Goal: Task Accomplishment & Management: Complete application form

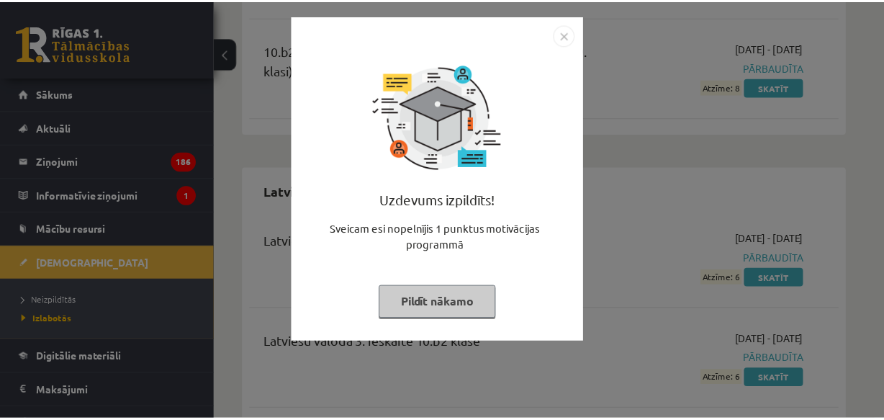
scroll to position [4570, 0]
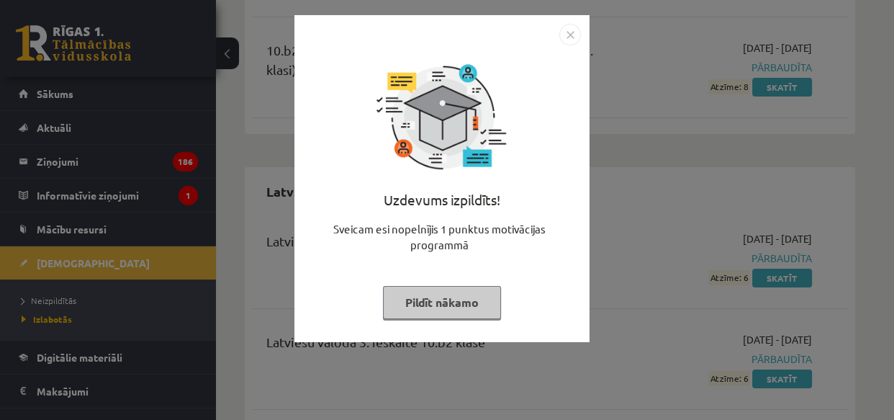
click at [446, 295] on button "Pildīt nākamo" at bounding box center [442, 302] width 118 height 33
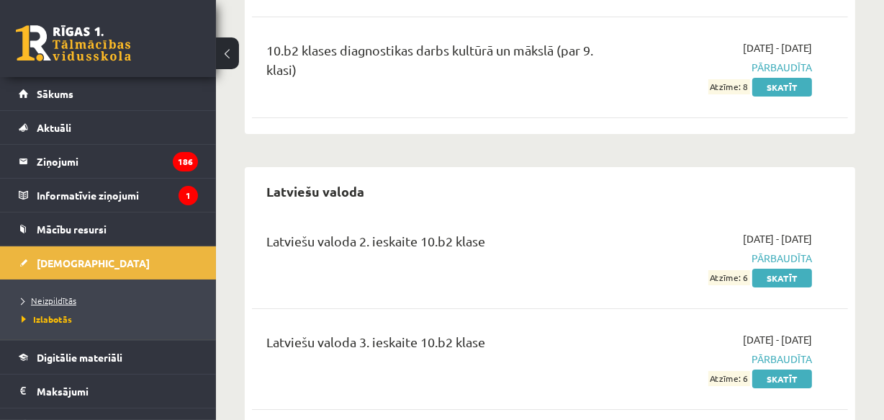
click at [40, 297] on span "Neizpildītās" at bounding box center [49, 300] width 55 height 12
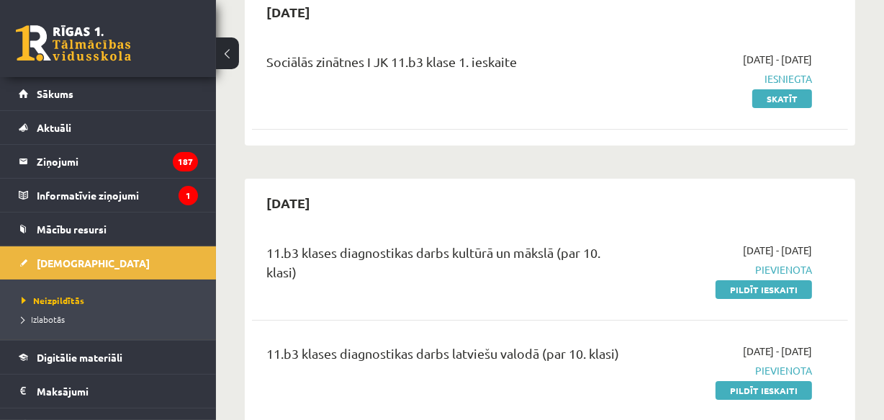
scroll to position [174, 0]
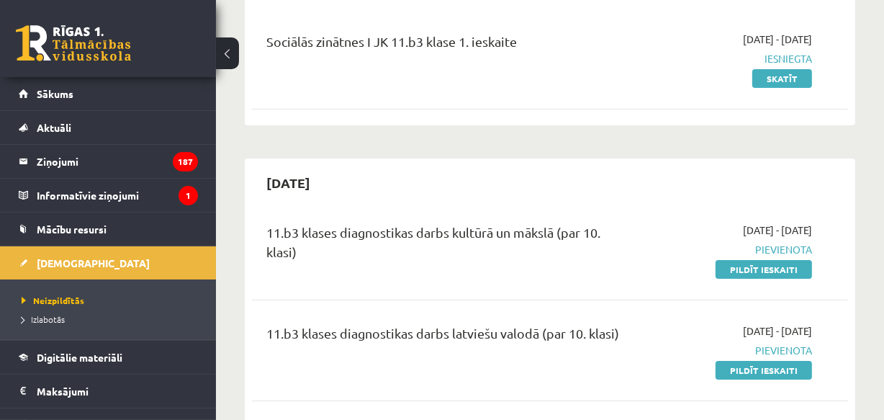
drag, startPoint x: 738, startPoint y: 271, endPoint x: 484, endPoint y: 63, distance: 328.3
click at [738, 271] on link "Pildīt ieskaiti" at bounding box center [763, 269] width 96 height 19
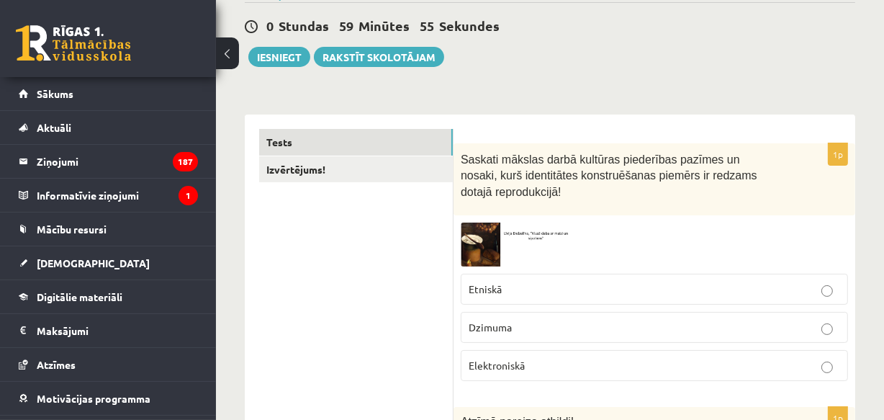
scroll to position [174, 0]
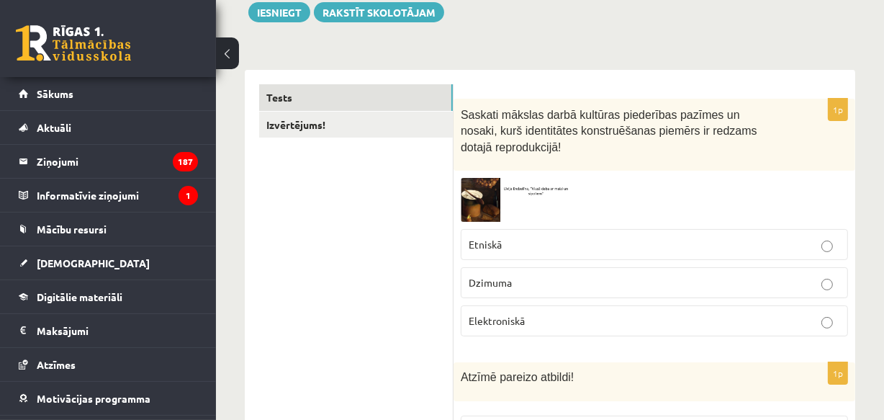
click at [485, 178] on img at bounding box center [515, 200] width 108 height 44
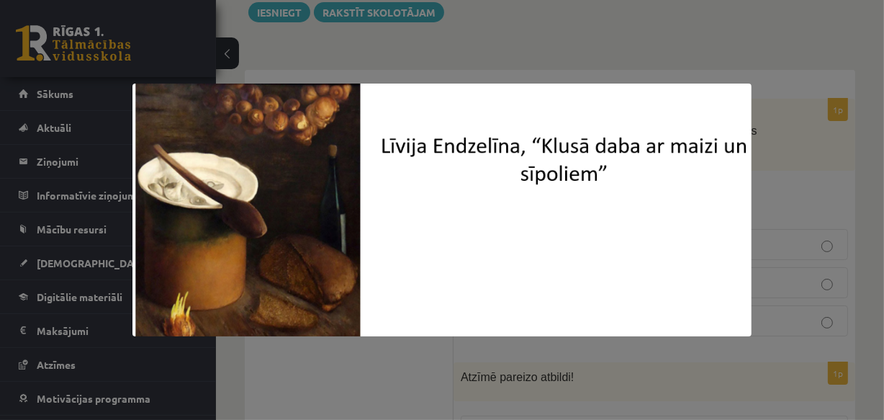
click at [469, 32] on div at bounding box center [442, 210] width 884 height 420
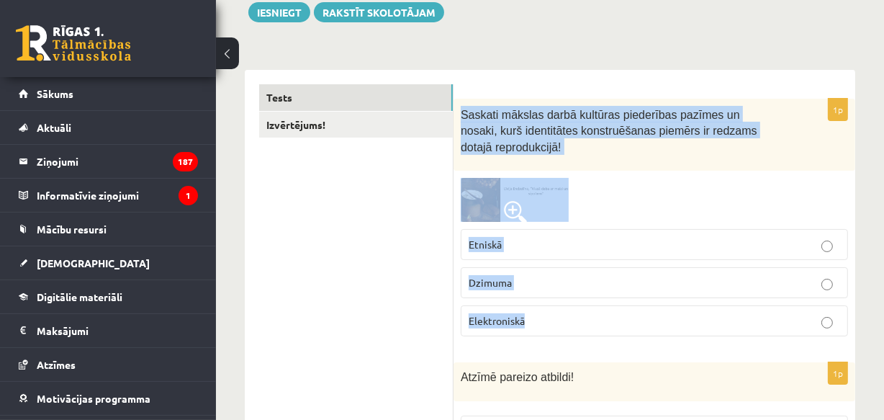
drag, startPoint x: 461, startPoint y: 108, endPoint x: 544, endPoint y: 258, distance: 171.4
click at [562, 295] on div "1p Saskati mākslas darbā kultūras piederības pazīmes un nosaki, kurš identitāte…" at bounding box center [654, 223] width 402 height 249
copy div "Saskati mākslas darbā kultūras piederības pazīmes un nosaki, kurš identitātes k…"
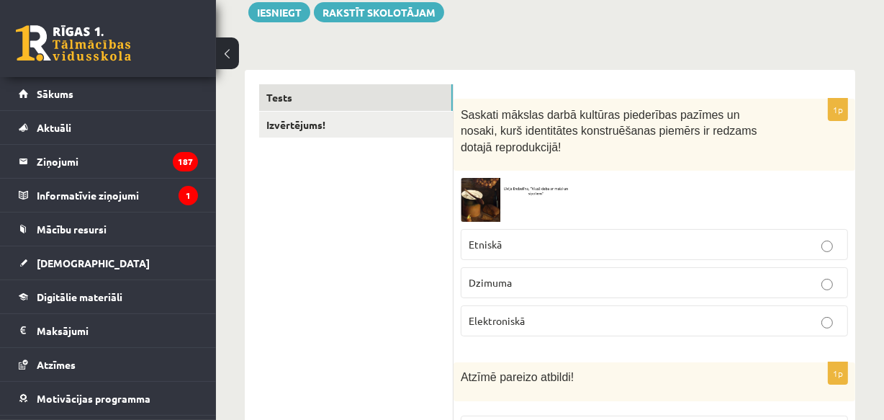
click at [503, 229] on label "Etniskā" at bounding box center [654, 244] width 387 height 31
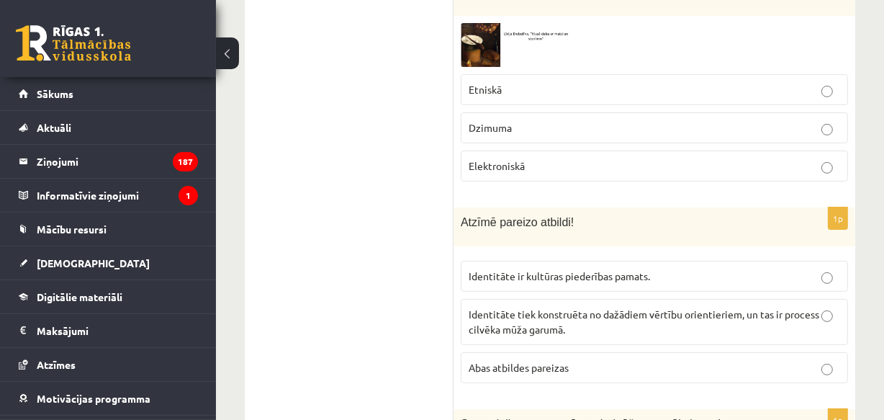
scroll to position [348, 0]
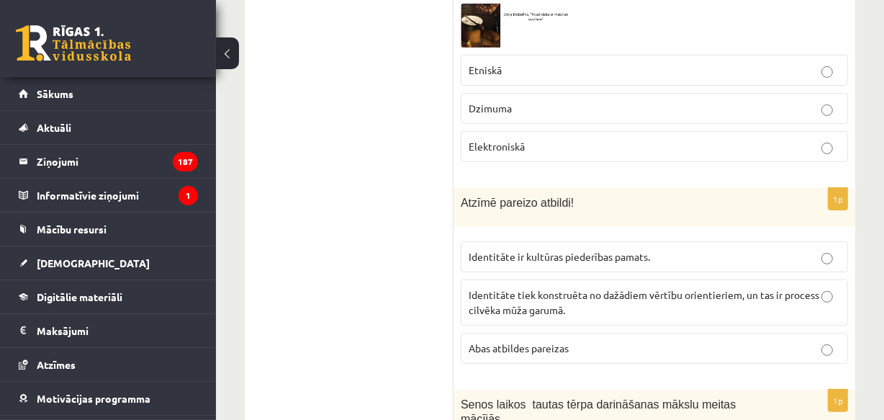
click at [462, 241] on label "Identitāte ir kultūras piederības pamats." at bounding box center [654, 256] width 387 height 31
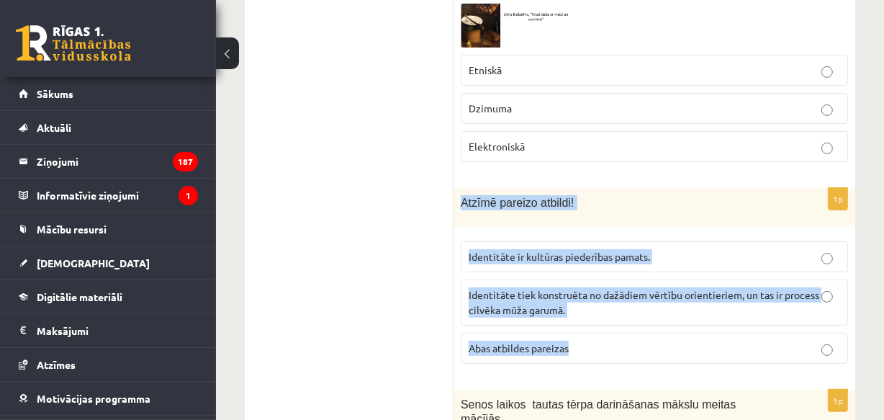
drag, startPoint x: 457, startPoint y: 181, endPoint x: 580, endPoint y: 282, distance: 159.5
click at [597, 325] on div "1p Atzīmē pareizo atbildi! Identitāte ir kultūras piederības pamats. Identitāte…" at bounding box center [654, 281] width 402 height 187
copy div "Atzīmē pareizo atbildi! Identitāte ir kultūras piederības pamats. Identitāte ti…"
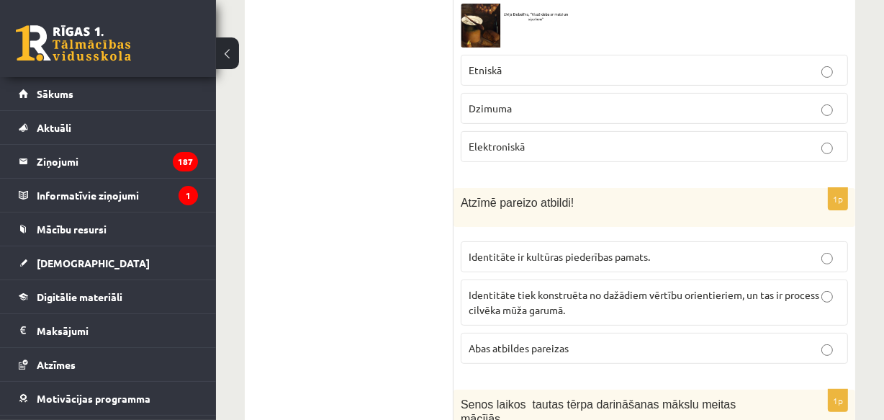
click at [506, 341] on span "Abas atbildes pareizas" at bounding box center [519, 347] width 100 height 13
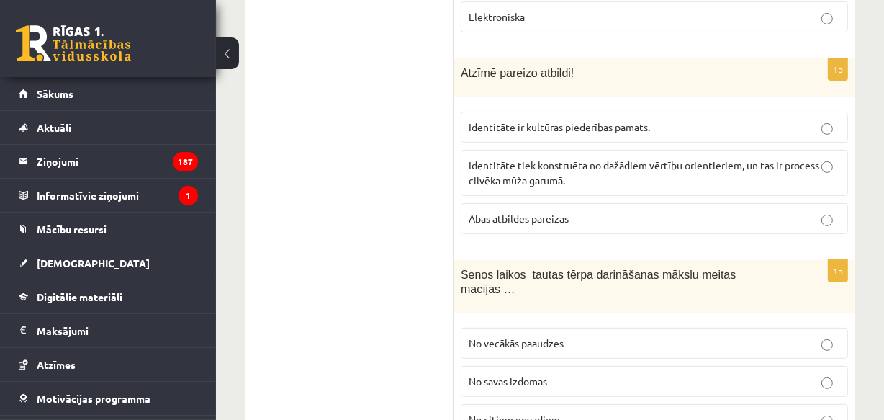
scroll to position [523, 0]
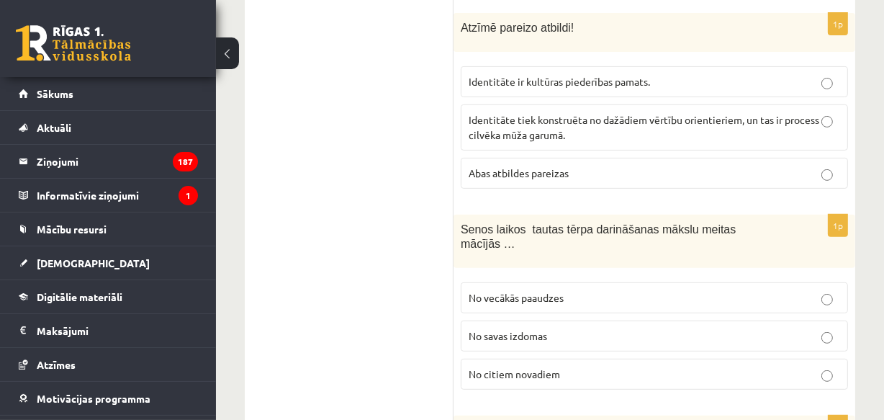
click at [510, 290] on p "No vecākās paaudzes" at bounding box center [654, 297] width 371 height 15
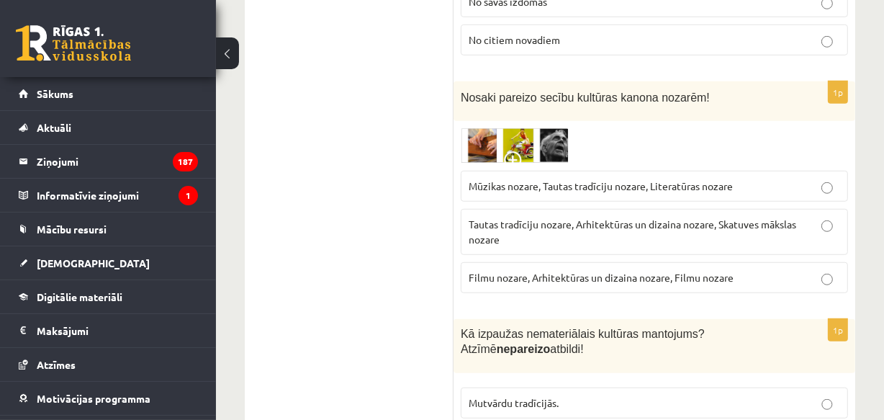
scroll to position [872, 0]
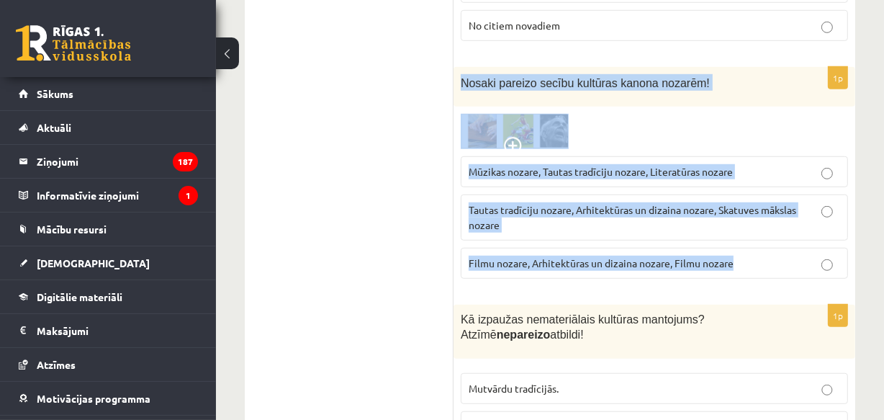
drag, startPoint x: 460, startPoint y: 48, endPoint x: 750, endPoint y: 225, distance: 339.8
click at [750, 225] on div "1p Nosaki pareizo secību kultūras kanona nozarēm! Mūzikas nozare, Tautas tradīc…" at bounding box center [654, 178] width 402 height 223
copy div "Nosaki pareizo secību kultūras kanona nozarēm! Mūzikas nozare, Tautas tradīciju…"
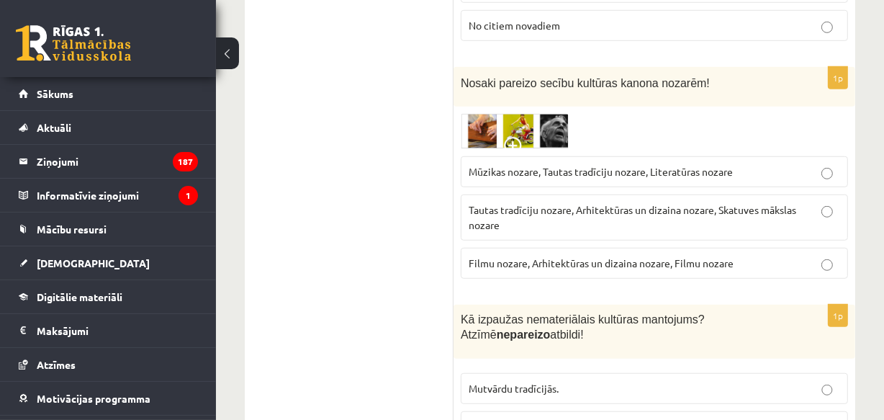
click at [489, 114] on img at bounding box center [515, 131] width 108 height 35
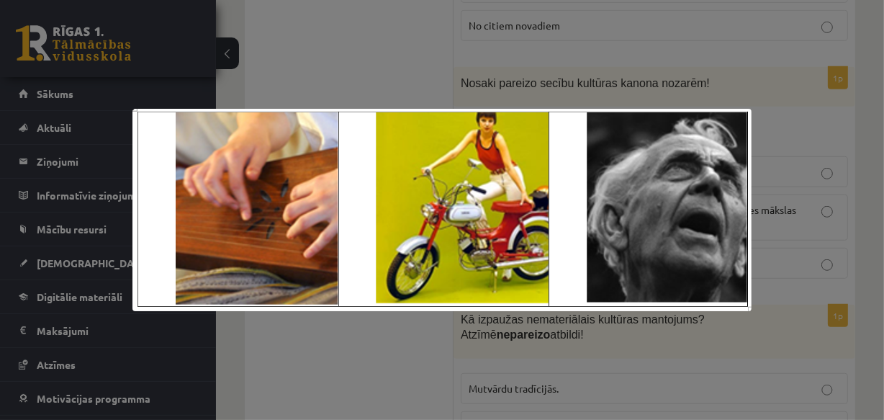
click at [674, 57] on div at bounding box center [442, 210] width 884 height 420
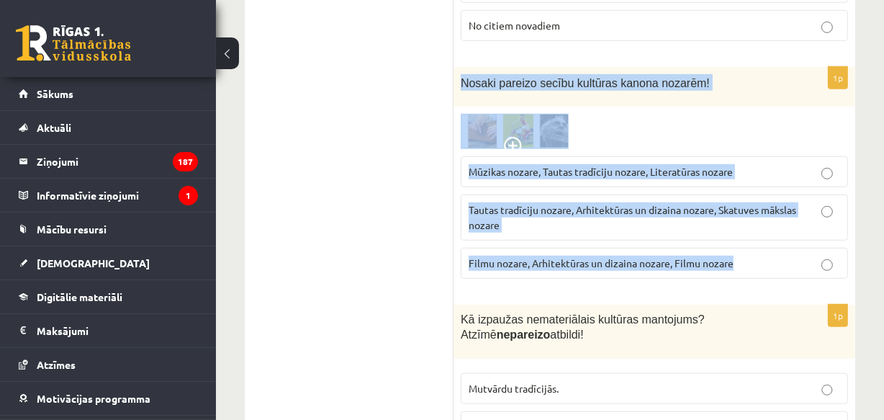
drag, startPoint x: 459, startPoint y: 45, endPoint x: 713, endPoint y: 172, distance: 283.6
click at [746, 220] on div "1p Nosaki pareizo secību kultūras kanona nozarēm! Mūzikas nozare, Tautas tradīc…" at bounding box center [654, 178] width 402 height 223
copy div "Nosaki pareizo secību kultūras kanona nozarēm! Mūzikas nozare, Tautas tradīciju…"
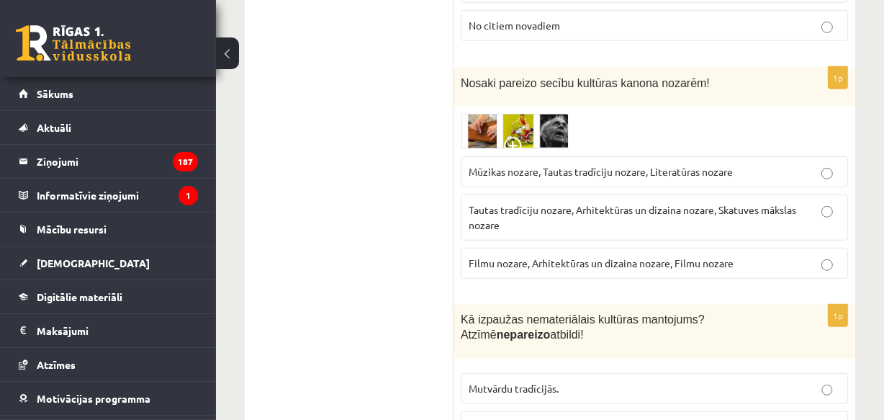
drag, startPoint x: 337, startPoint y: 140, endPoint x: 407, endPoint y: 145, distance: 70.7
click at [535, 202] on p "Tautas tradīciju nozare, Arhitektūras un dizaina nozare, Skatuves mākslas nozare" at bounding box center [654, 217] width 371 height 30
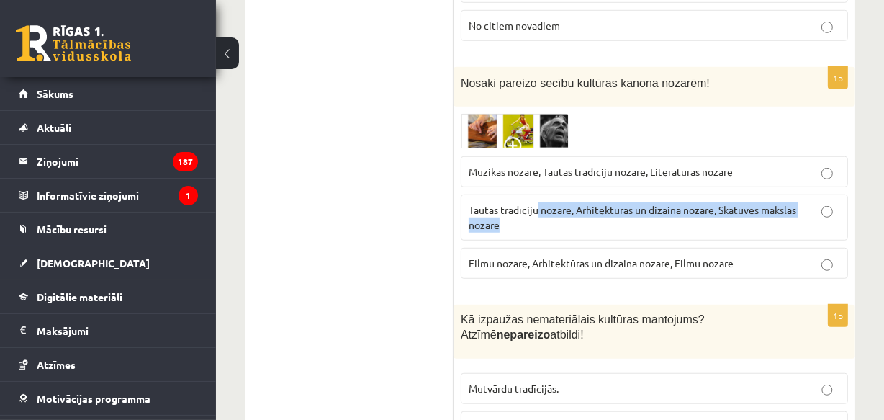
click at [699, 202] on p "Tautas tradīciju nozare, Arhitektūras un dizaina nozare, Skatuves mākslas nozare" at bounding box center [654, 217] width 371 height 30
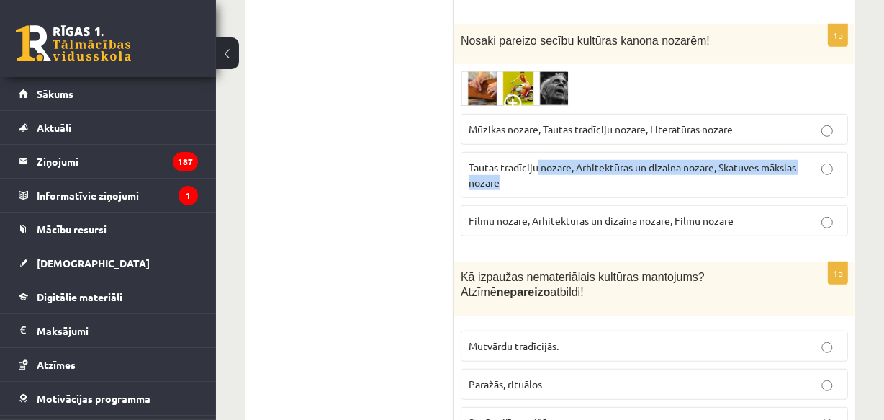
scroll to position [1046, 0]
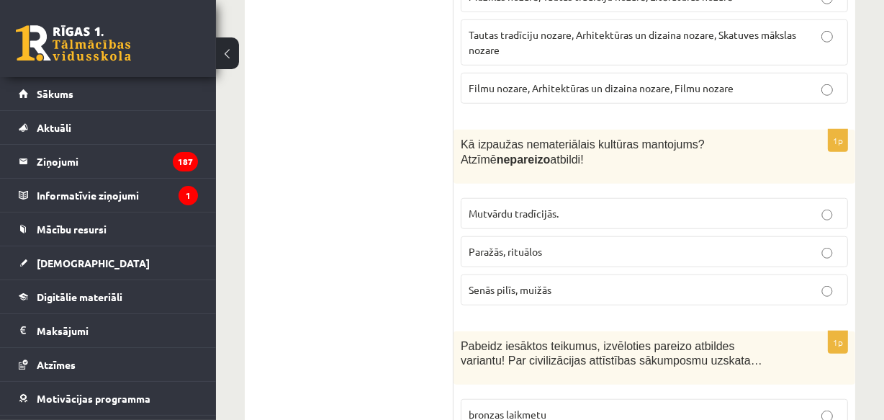
click at [482, 283] on span "Senās pilīs, muižās" at bounding box center [510, 289] width 83 height 13
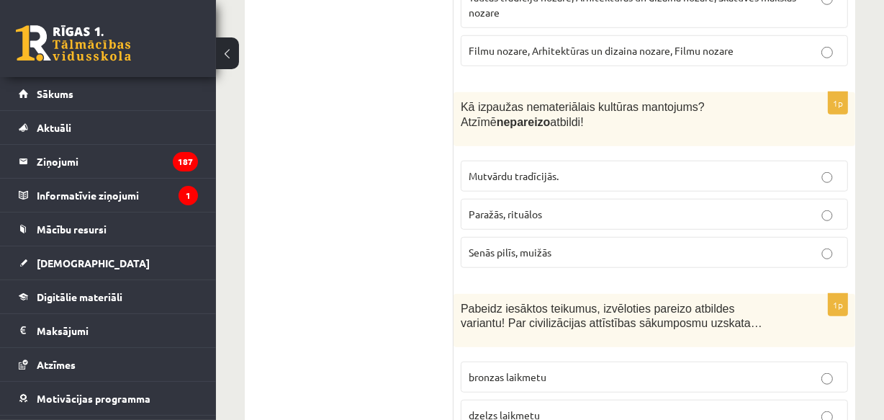
scroll to position [1221, 0]
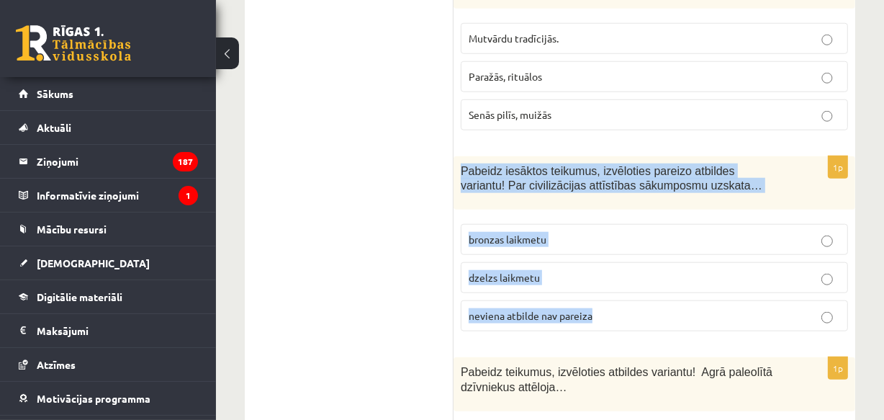
drag, startPoint x: 461, startPoint y: 130, endPoint x: 561, endPoint y: 208, distance: 127.7
click at [597, 281] on div "1p Pabeidz iesāktos teikumus, izvēloties pareizo atbildes variantu! Par civiliz…" at bounding box center [654, 249] width 402 height 187
copy div "Pabeidz iesāktos teikumus, izvēloties pareizo atbildes variantu! Par civilizāci…"
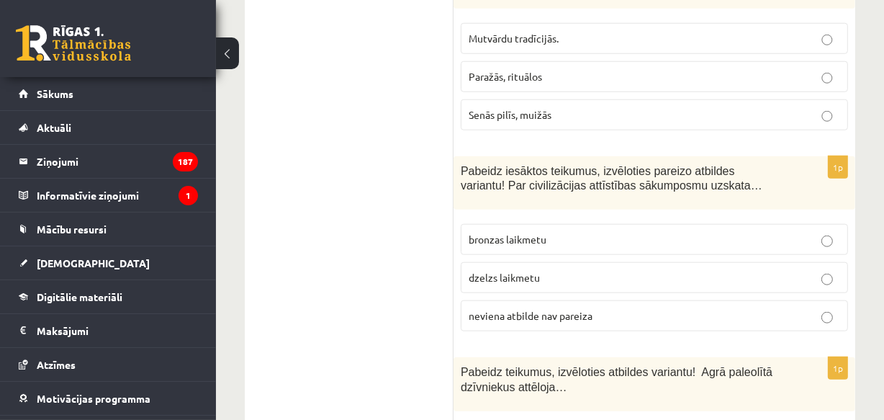
click at [505, 309] on span "neviena atbilde nav pareiza" at bounding box center [531, 315] width 124 height 13
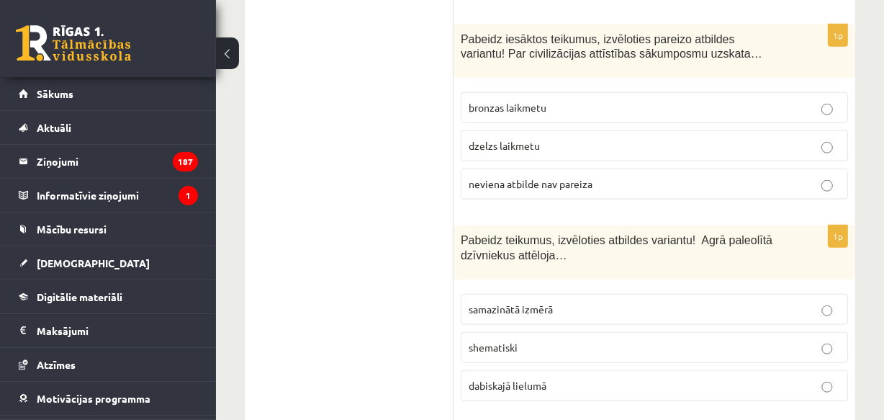
scroll to position [1396, 0]
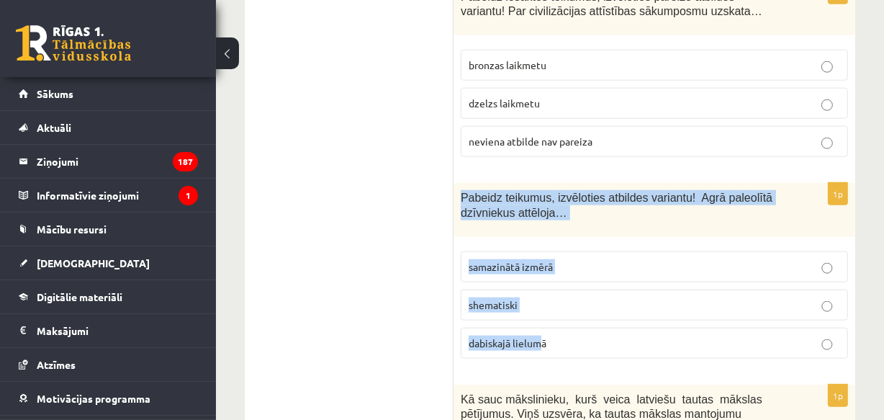
drag, startPoint x: 458, startPoint y: 158, endPoint x: 456, endPoint y: 304, distance: 146.1
click at [538, 323] on div "1p Pabeidz teikumus, izvēloties atbildes variantu! Agrā paleolītā dzīvniekus at…" at bounding box center [654, 276] width 402 height 187
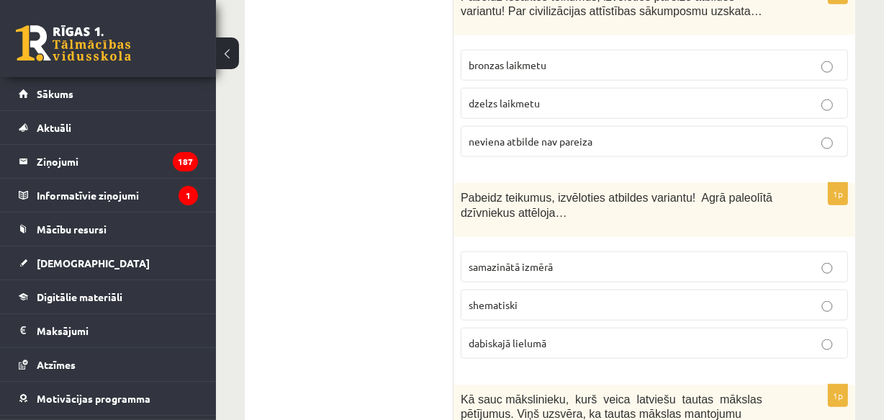
drag, startPoint x: 410, startPoint y: 287, endPoint x: 438, endPoint y: 267, distance: 34.6
click at [471, 297] on p "shematiski" at bounding box center [654, 304] width 371 height 15
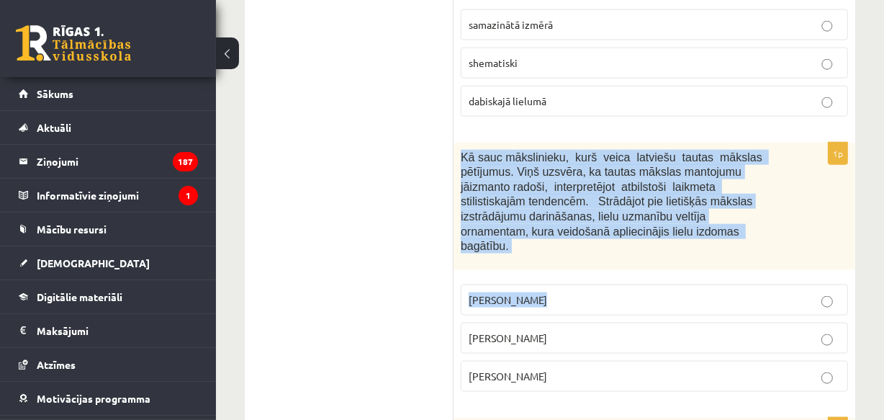
scroll to position [1745, 0]
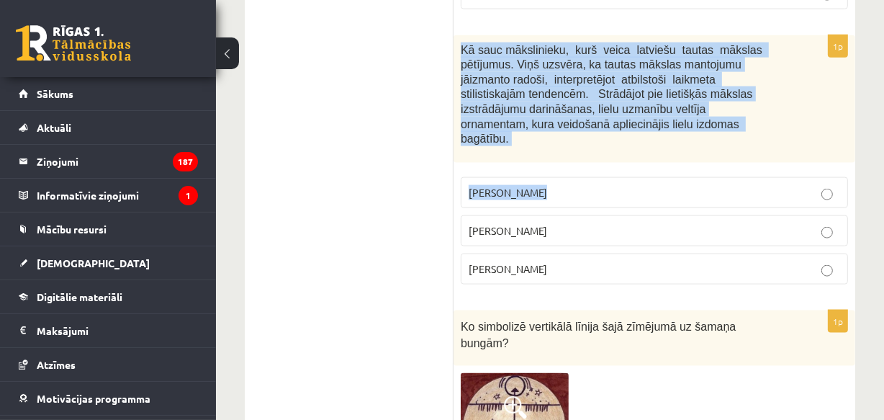
drag, startPoint x: 464, startPoint y: 190, endPoint x: 561, endPoint y: 227, distance: 104.8
click at [561, 227] on div "1p Kā sauc mākslinieku, kurš veica latviešu tautas mākslas pētījumus. Viņš uzsv…" at bounding box center [654, 165] width 402 height 261
copy div "Kā sauc mākslinieku, kurš veica latviešu tautas mākslas pētījumus. Viņš uzsvēra…"
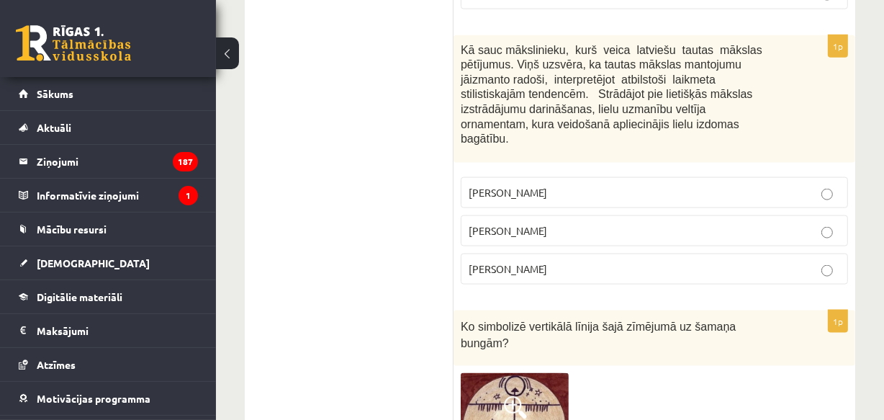
drag, startPoint x: 358, startPoint y: 191, endPoint x: 389, endPoint y: 186, distance: 31.5
click at [499, 215] on label "Jūlijs Madernieks" at bounding box center [654, 230] width 387 height 31
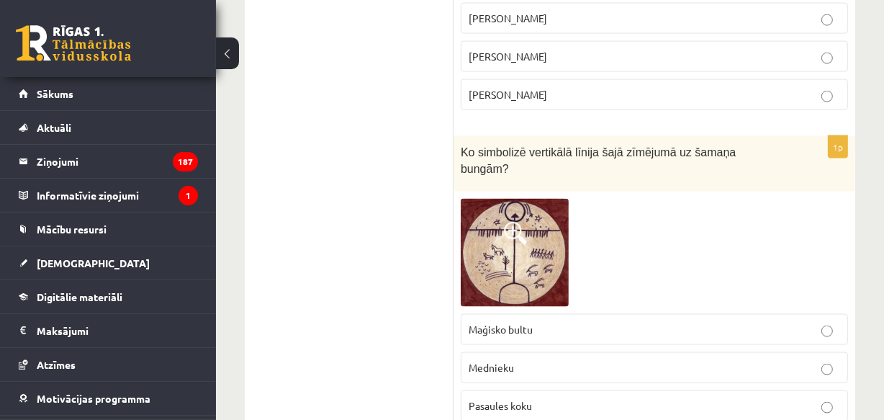
click at [545, 199] on img at bounding box center [515, 253] width 108 height 108
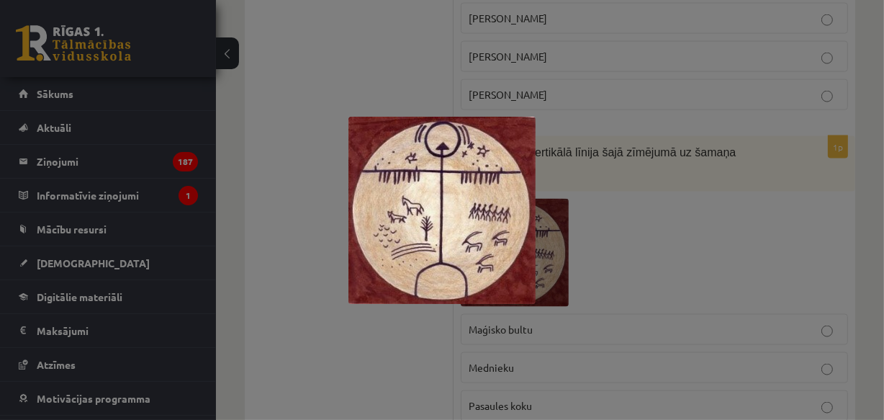
click at [340, 317] on div at bounding box center [442, 210] width 884 height 420
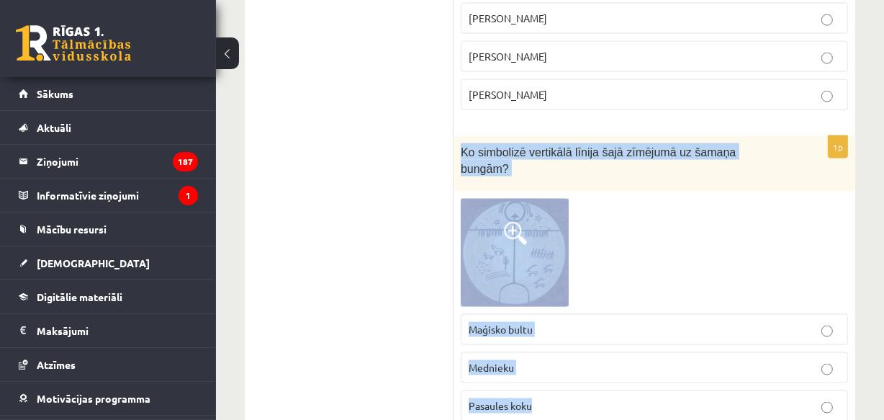
drag, startPoint x: 458, startPoint y: 100, endPoint x: 537, endPoint y: 330, distance: 242.6
click at [538, 333] on div "1p Ko simbolizē vertikālā līnija šajā zīmējumā uz šamaņa bungām? Maģisko bultu …" at bounding box center [654, 284] width 402 height 297
copy div "Ko simbolizē vertikālā līnija šajā zīmējumā uz šamaņa bungām? Maģisko bultu Med…"
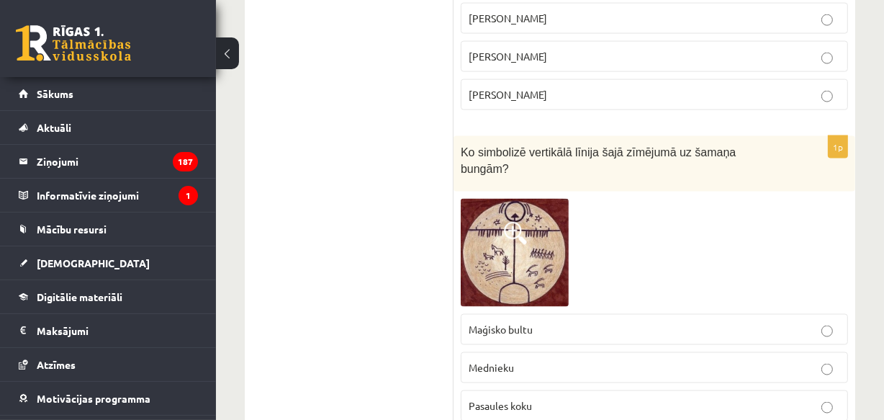
click at [511, 399] on span "Pasaules koku" at bounding box center [500, 405] width 63 height 13
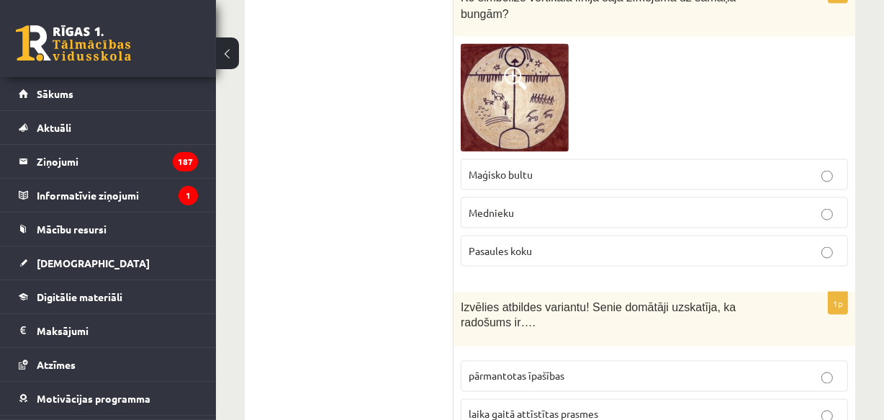
scroll to position [2094, 0]
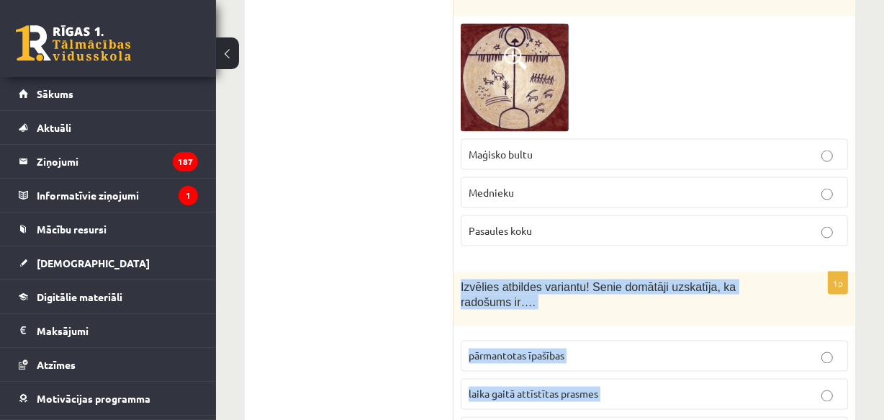
drag, startPoint x: 458, startPoint y: 214, endPoint x: 594, endPoint y: 355, distance: 196.5
click at [594, 357] on div "1p Izvēlies atbildes variantu! Senie domātāji uzskatīja, ka radošums ir…. pārma…" at bounding box center [654, 365] width 402 height 187
copy div "Izvēlies atbildes variantu! Senie domātāji uzskatīja, ka radošums ir…. pārmanto…"
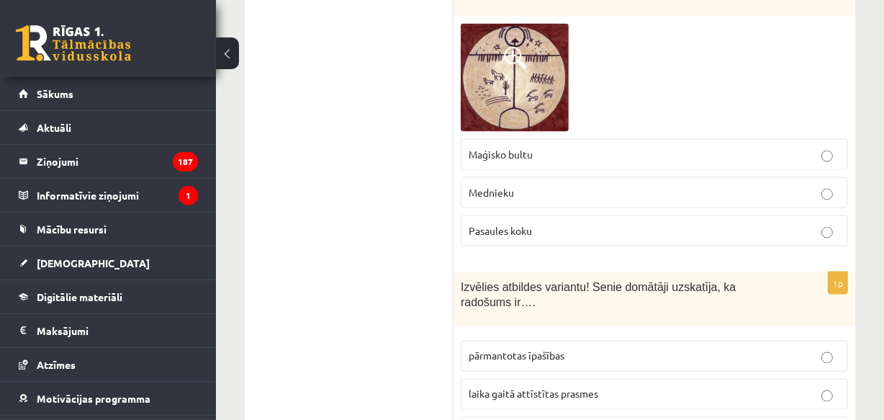
drag, startPoint x: 397, startPoint y: 279, endPoint x: 442, endPoint y: 339, distance: 74.6
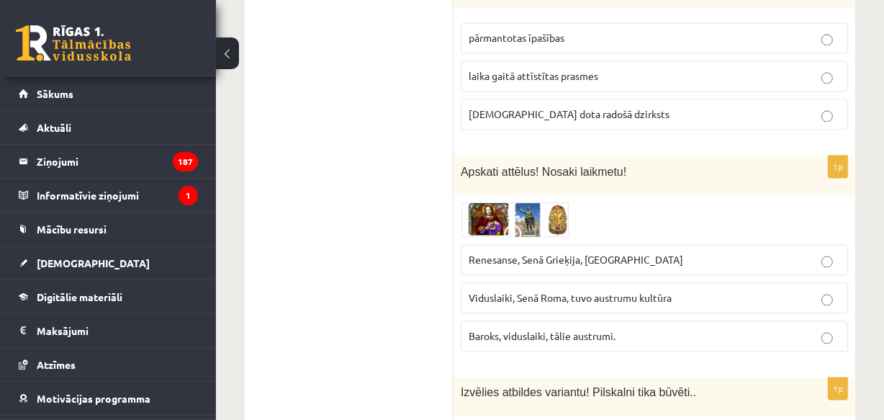
scroll to position [2442, 0]
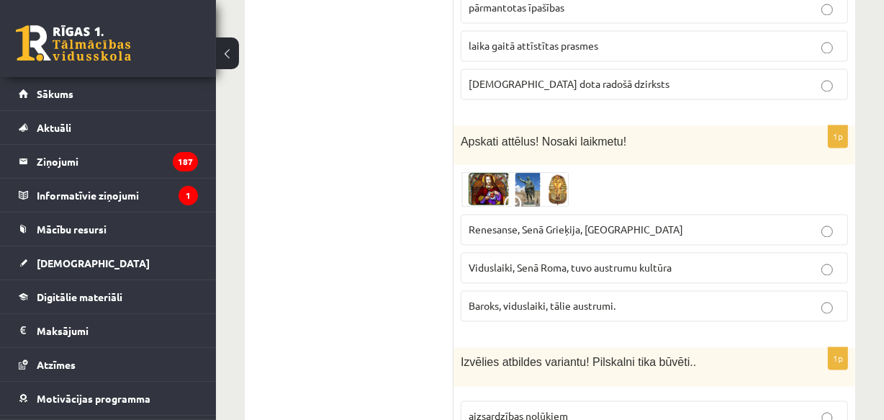
click at [502, 171] on img at bounding box center [515, 188] width 108 height 35
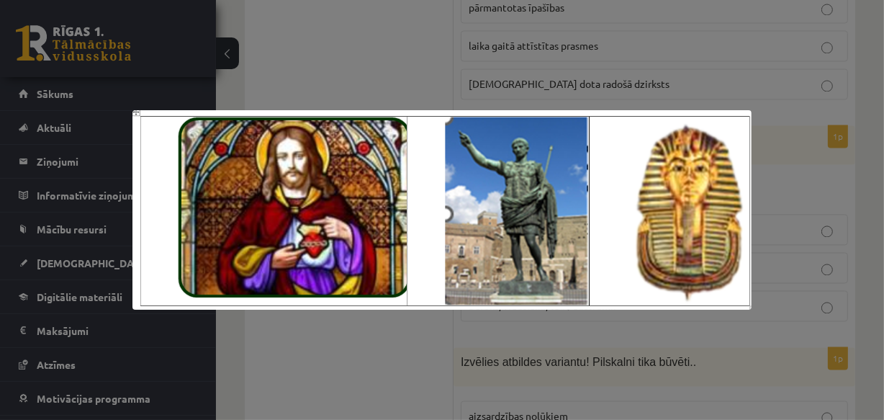
click at [379, 290] on img at bounding box center [441, 209] width 619 height 199
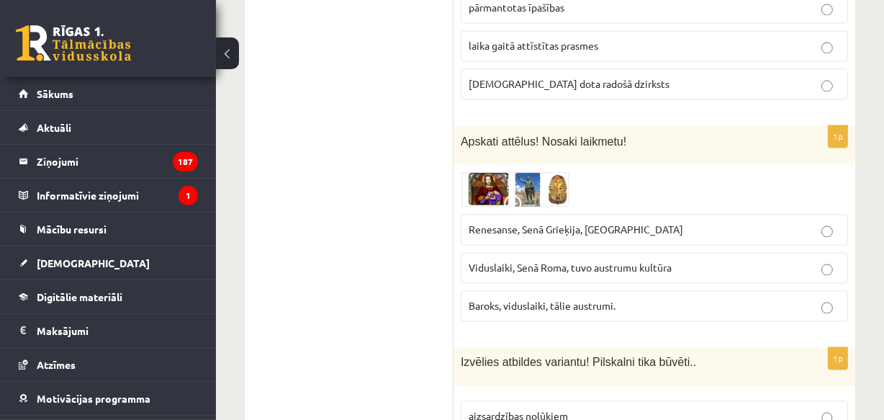
click at [504, 214] on label "Renesanse, Senā Grieķija, Ēģipte" at bounding box center [654, 229] width 387 height 31
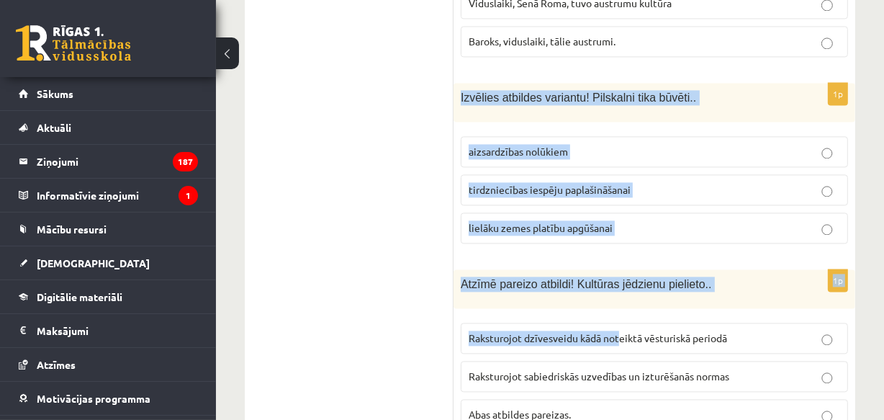
scroll to position [2792, 0]
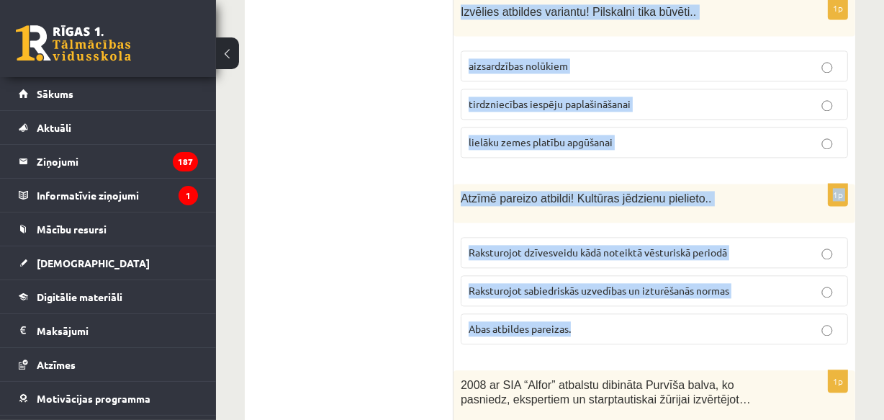
drag, startPoint x: 459, startPoint y: 112, endPoint x: 633, endPoint y: 248, distance: 220.4
copy form "Izvēlies atbildes variantu! Pilskalni tika būvēti.. aizsardzības nolūkiem tirdz…"
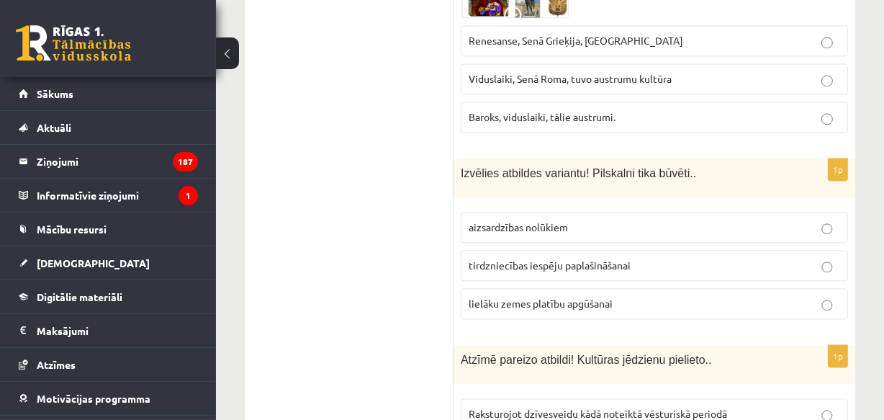
scroll to position [2617, 0]
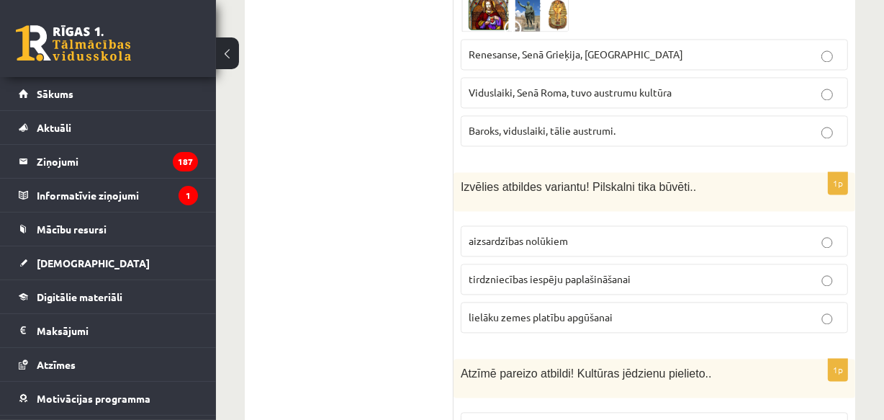
click at [520, 234] on span "aizsardzības nolūkiem" at bounding box center [518, 240] width 99 height 13
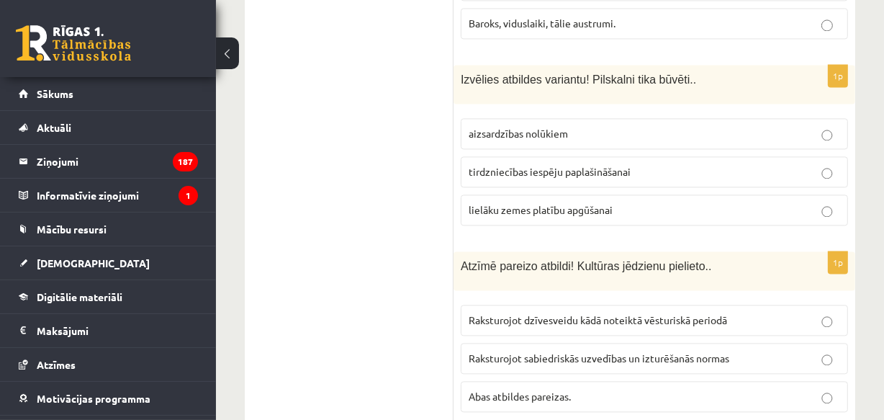
scroll to position [2792, 0]
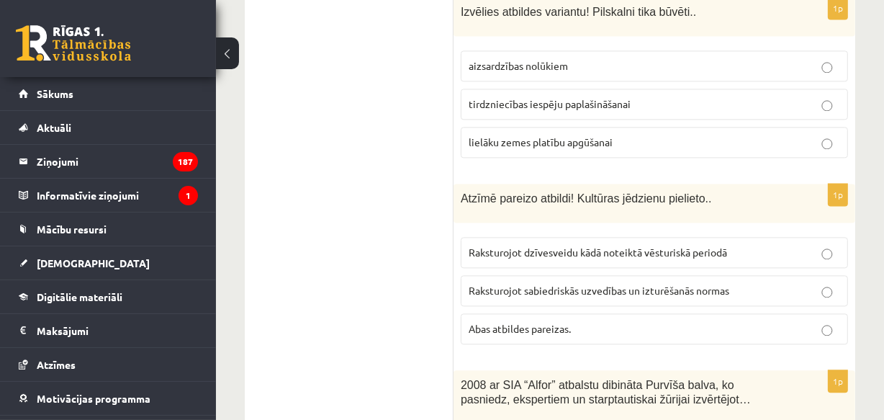
click at [497, 322] on span "Abas atbildes pareizas." at bounding box center [520, 328] width 102 height 13
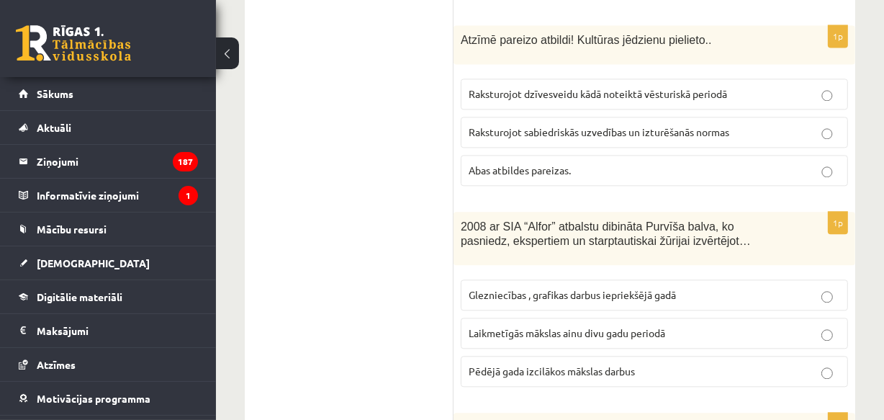
scroll to position [2965, 0]
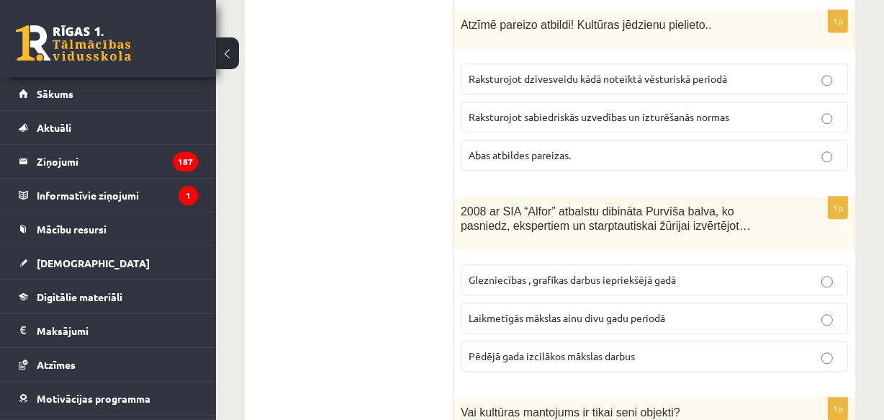
click at [492, 349] on span "Pēdējā gada izcilākos mākslas darbus" at bounding box center [552, 355] width 166 height 13
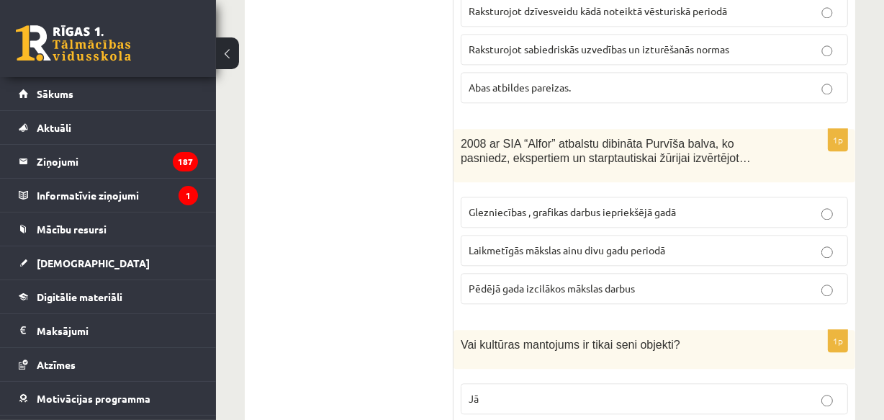
scroll to position [3140, 0]
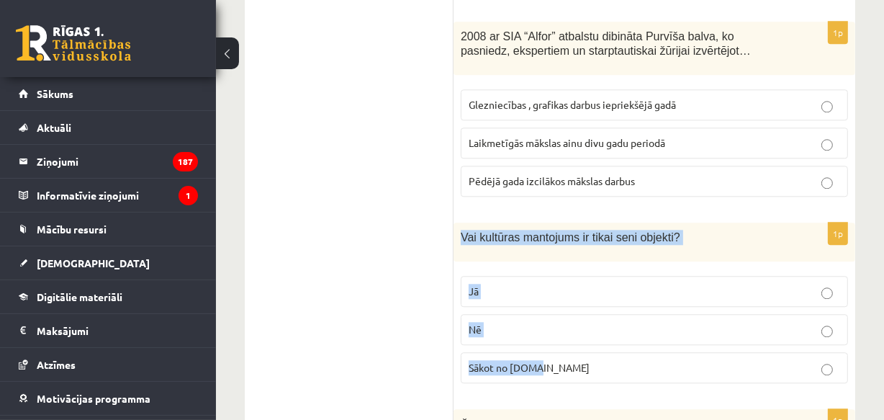
drag, startPoint x: 469, startPoint y: 172, endPoint x: 559, endPoint y: 209, distance: 97.8
click at [551, 280] on div "1p Vai kultūras mantojums ir tikai seni objekti? Jā Nē Sākot no 10.gs" at bounding box center [654, 308] width 402 height 172
copy div "Vai kultūras mantojums ir tikai seni objekti? Jā Nē Sākot no 10.gs"
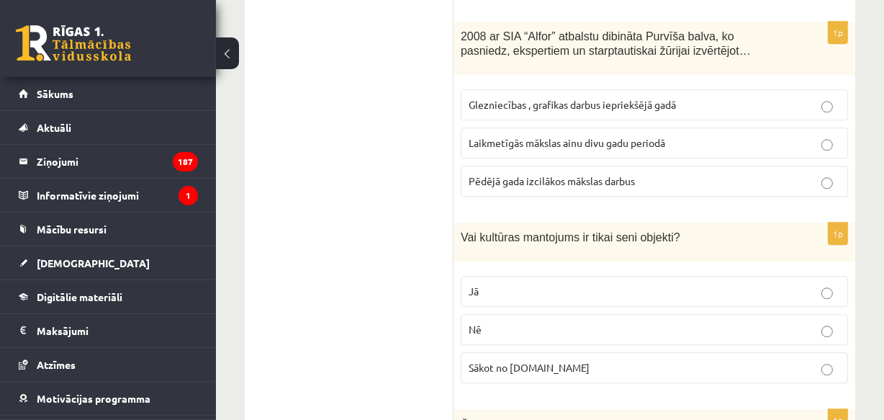
click at [360, 130] on ul "Tests Izvērtējums!" at bounding box center [356, 380] width 194 height 6525
click at [497, 322] on p "Nē" at bounding box center [654, 329] width 371 height 15
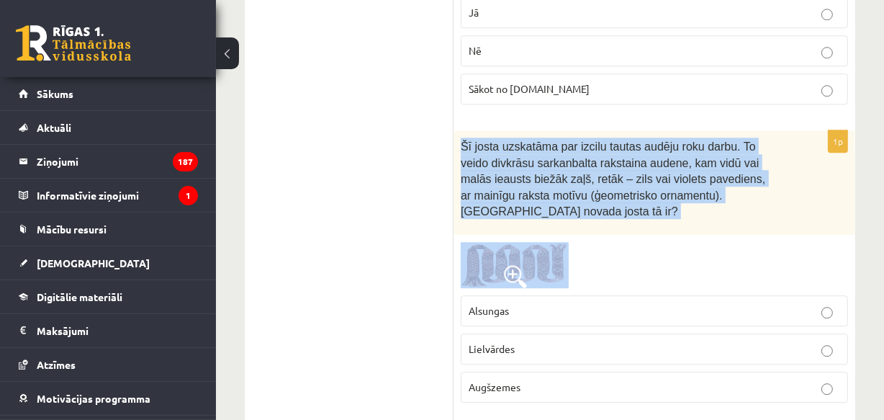
scroll to position [3489, 0]
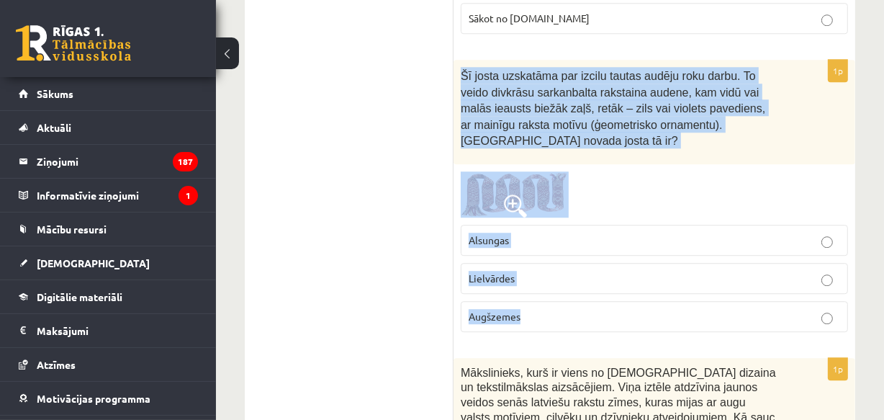
drag, startPoint x: 456, startPoint y: 177, endPoint x: 525, endPoint y: 187, distance: 69.8
click at [530, 217] on div "1p Šī josta uzskatāma par izcilu tautas audēju roku darbu. To veido divkrāsu sa…" at bounding box center [654, 202] width 402 height 284
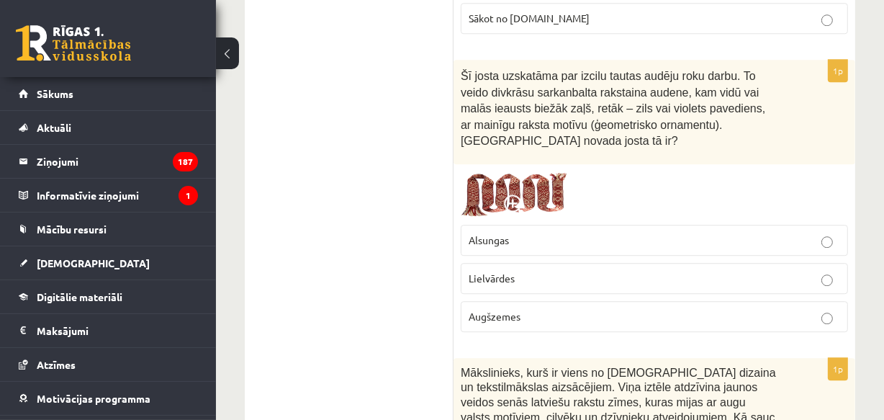
click at [402, 248] on ul "Tests Izvērtējums!" at bounding box center [356, 31] width 194 height 6525
click at [489, 271] on span "Lielvārdes" at bounding box center [492, 277] width 46 height 13
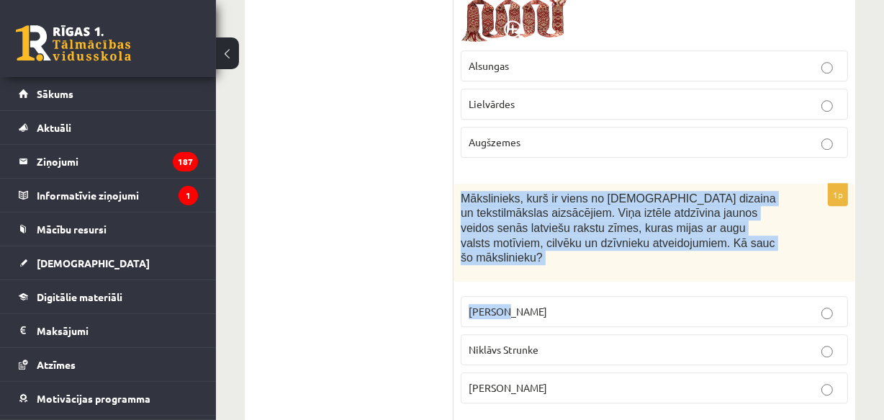
drag, startPoint x: 456, startPoint y: 107, endPoint x: 502, endPoint y: 179, distance: 85.1
click at [502, 184] on div "1p Mākslinieks, kurš ir viens no latviešu dizaina un tekstilmākslas aizsācējiem…" at bounding box center [654, 299] width 402 height 231
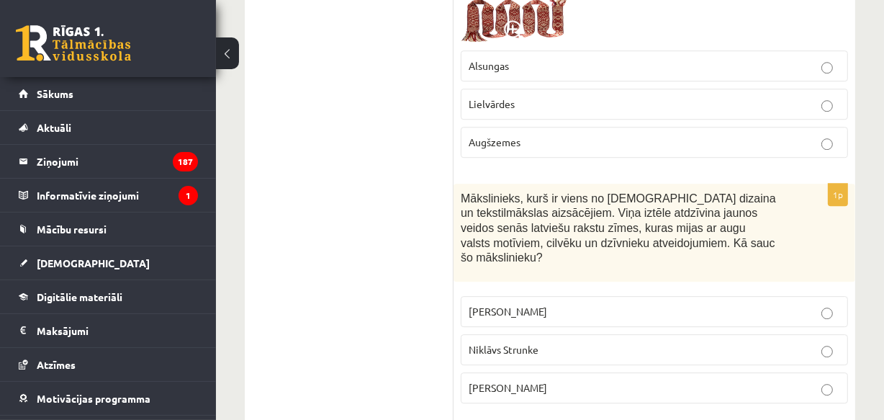
click at [482, 304] on p "Ansis Cīrulis" at bounding box center [654, 311] width 371 height 15
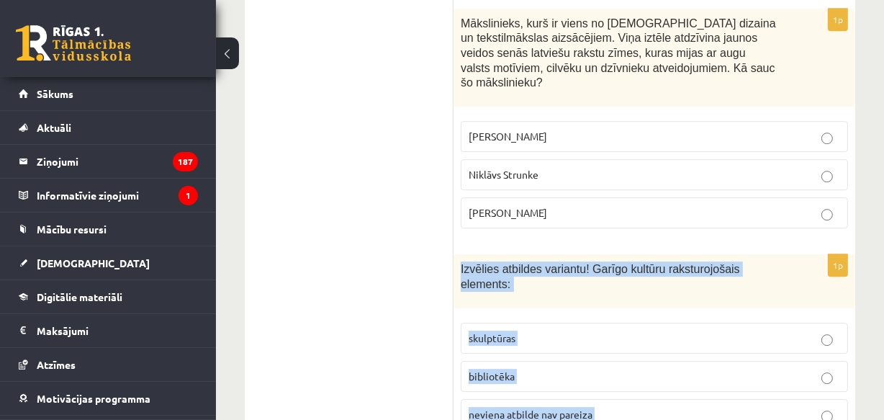
scroll to position [4012, 0]
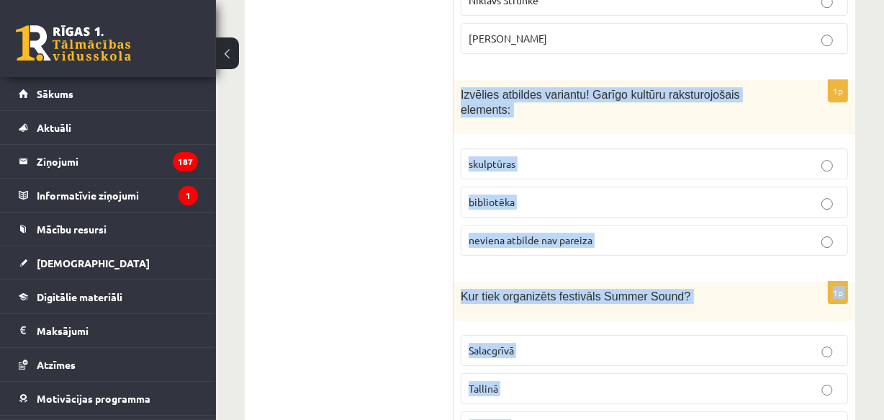
drag, startPoint x: 459, startPoint y: 164, endPoint x: 595, endPoint y: 288, distance: 183.9
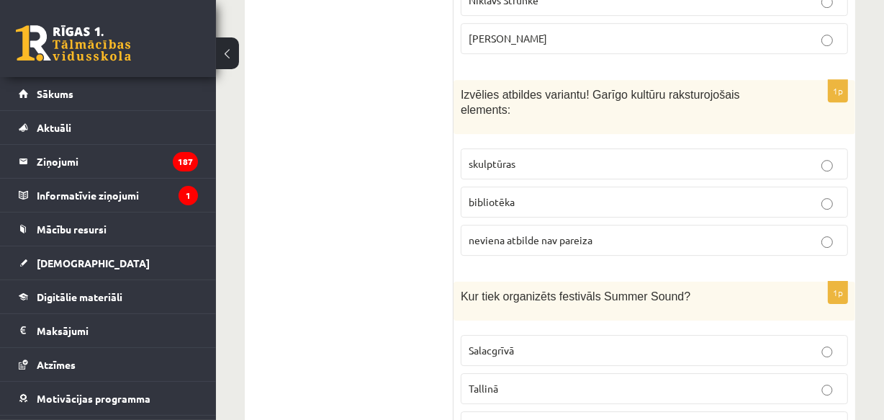
drag, startPoint x: 283, startPoint y: 163, endPoint x: 292, endPoint y: 163, distance: 9.4
click at [497, 343] on p "Salacgrīvā" at bounding box center [654, 350] width 371 height 15
click at [484, 195] on span "bibliotēka" at bounding box center [492, 201] width 46 height 13
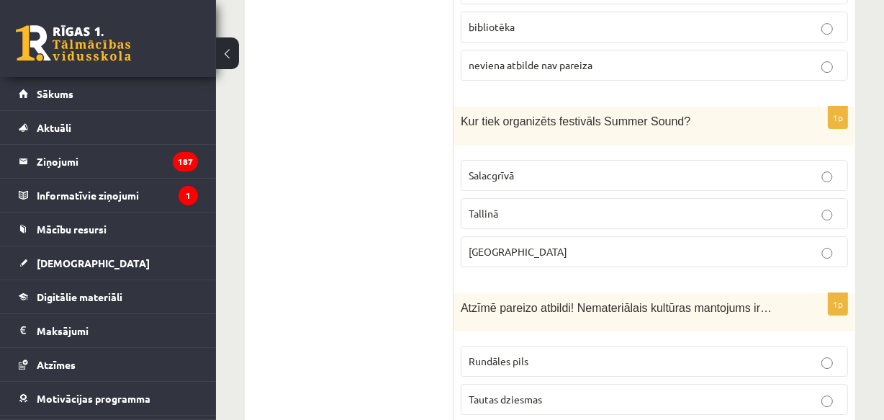
scroll to position [4362, 0]
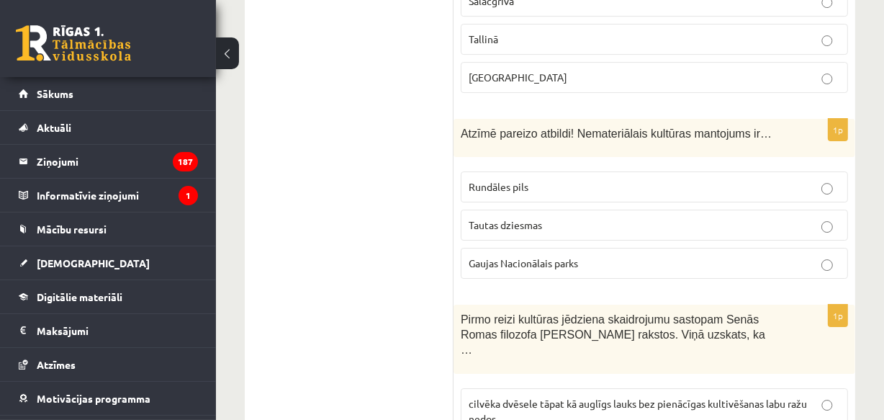
click at [497, 218] on span "Tautas dziesmas" at bounding box center [505, 224] width 73 height 13
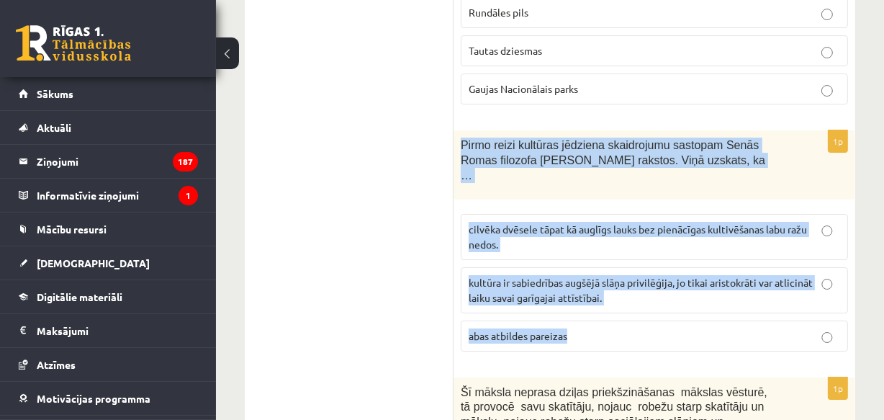
drag, startPoint x: 459, startPoint y: 23, endPoint x: 569, endPoint y: 192, distance: 201.4
click at [569, 192] on div "1p Pirmo reizi kultūras jēdziena skaidrojumu sastopam Senās Romas filozofa Cice…" at bounding box center [654, 246] width 402 height 232
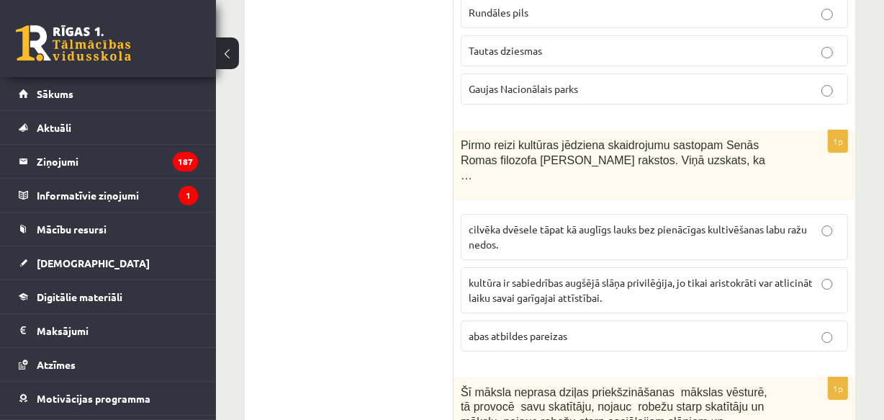
drag, startPoint x: 322, startPoint y: 151, endPoint x: 356, endPoint y: 135, distance: 38.3
click at [489, 222] on p "cilvēka dvēsele tāpat kā auglīgs lauks bez pienācīgas kultivēšanas labu ražu ne…" at bounding box center [654, 237] width 371 height 30
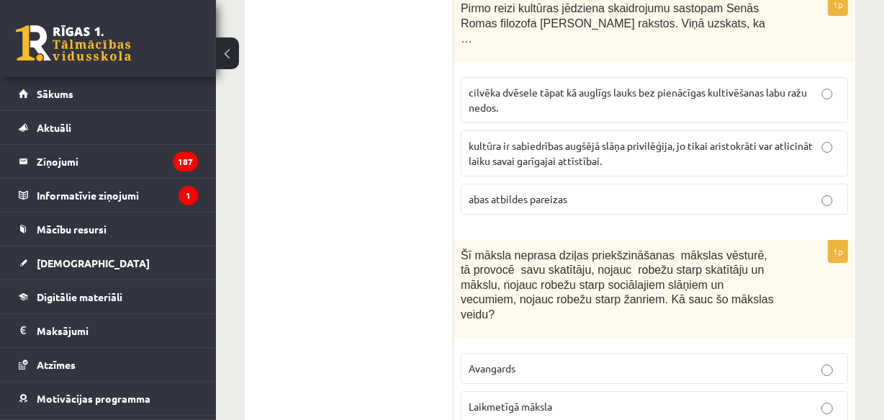
scroll to position [4711, 0]
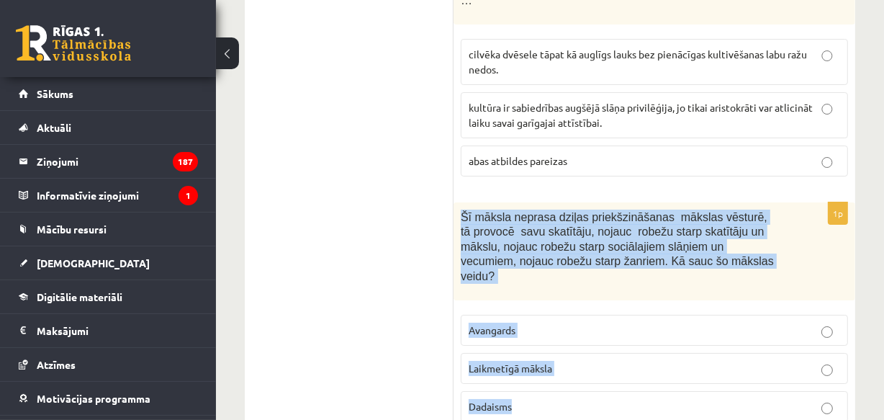
drag, startPoint x: 457, startPoint y: 81, endPoint x: 559, endPoint y: 240, distance: 189.1
click at [559, 240] on div "1p Šī māksla neprasa dziļas priekšzināšanas mākslas vēsturē, tā provocē savu sk…" at bounding box center [654, 317] width 402 height 231
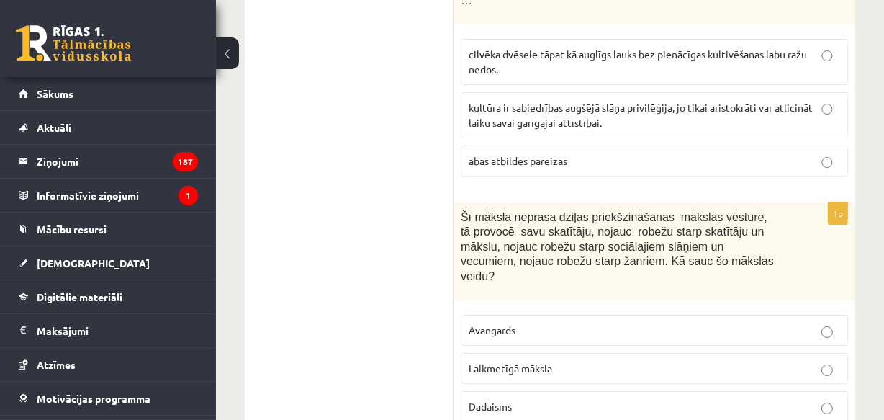
click at [541, 361] on span "Laikmetīgā māksla" at bounding box center [510, 367] width 83 height 13
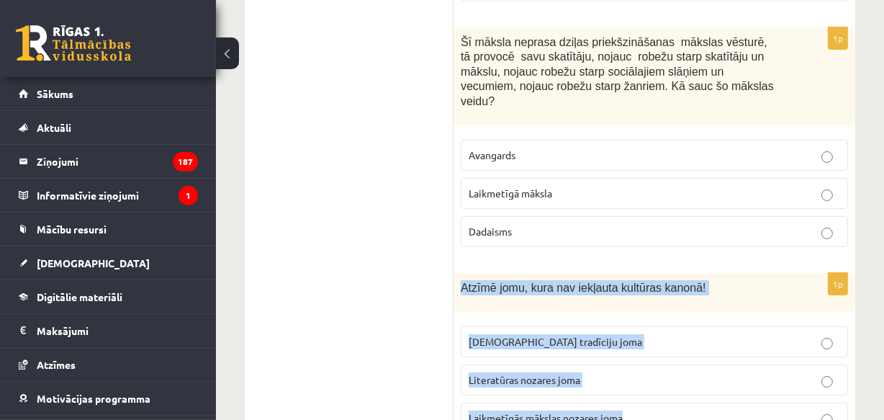
drag, startPoint x: 461, startPoint y: 137, endPoint x: 632, endPoint y: 266, distance: 214.3
click at [632, 273] on div "1p Atzīmē jomu, kura nav iekļauta kultūras kanonā! Tautas tradīciju joma Litera…" at bounding box center [654, 359] width 402 height 172
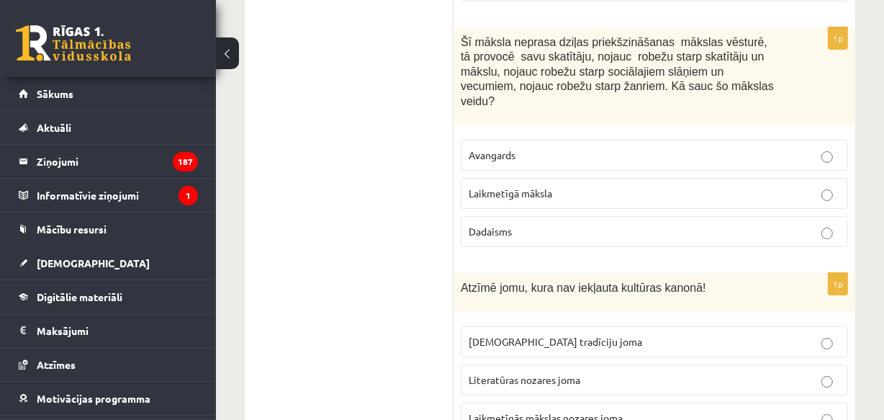
drag, startPoint x: 368, startPoint y: 187, endPoint x: 412, endPoint y: 210, distance: 49.6
click at [519, 411] on span "Laikmetīgās mākslas nozares joma" at bounding box center [546, 417] width 154 height 13
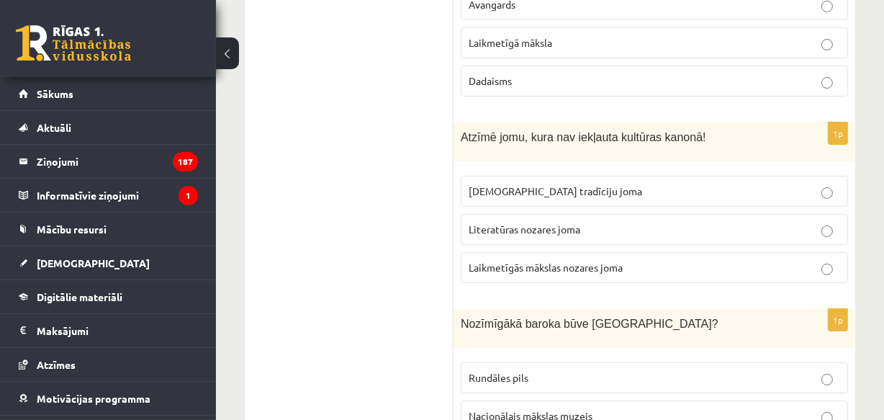
scroll to position [5060, 0]
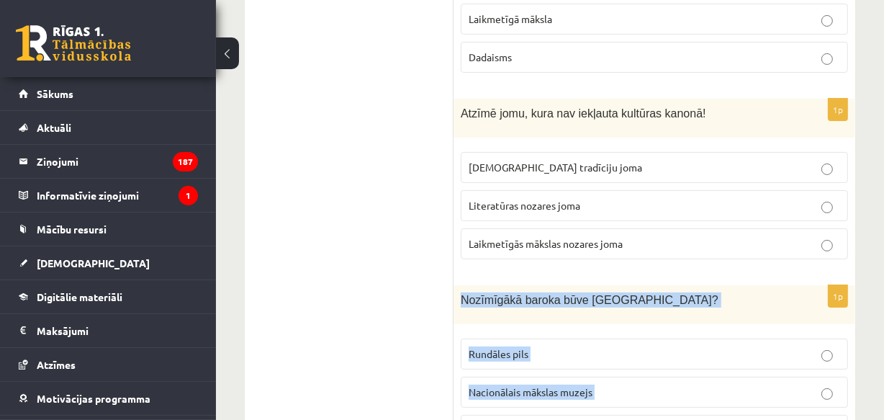
drag, startPoint x: 462, startPoint y: 147, endPoint x: 647, endPoint y: 262, distance: 217.9
click at [647, 285] on div "1p Nozīmīgākā baroka būve Latvijā? Rundāles pils Nacionālais mākslas muzejs Lat…" at bounding box center [654, 371] width 402 height 172
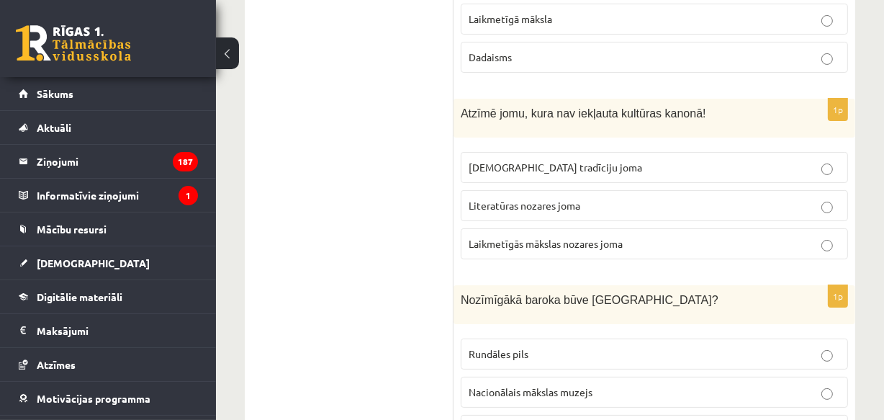
click at [500, 347] on span "Rundāles pils" at bounding box center [499, 353] width 60 height 13
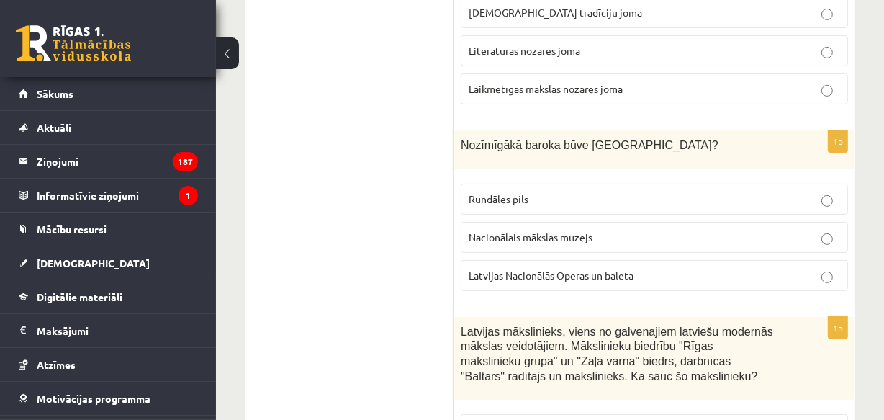
scroll to position [5234, 0]
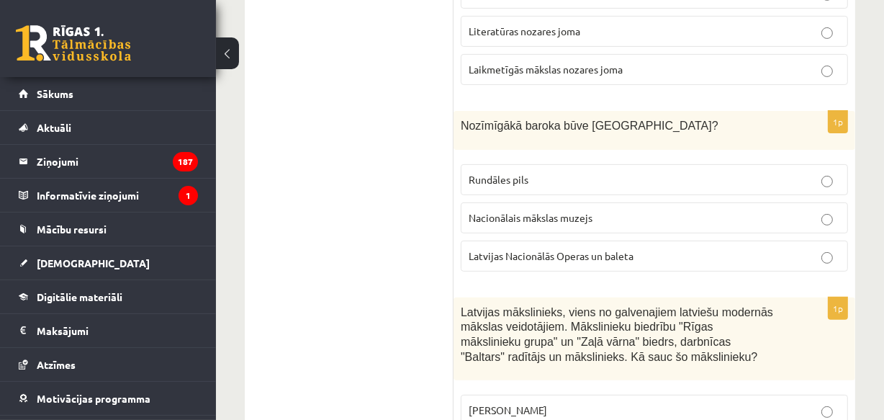
drag, startPoint x: 458, startPoint y: 163, endPoint x: 605, endPoint y: 319, distance: 214.9
click at [605, 319] on div "1p Latvijas mākslinieks, viens no galvenajiem latviešu modernās mākslas veidotā…" at bounding box center [654, 405] width 402 height 217
drag, startPoint x: 289, startPoint y: 227, endPoint x: 291, endPoint y: 206, distance: 21.0
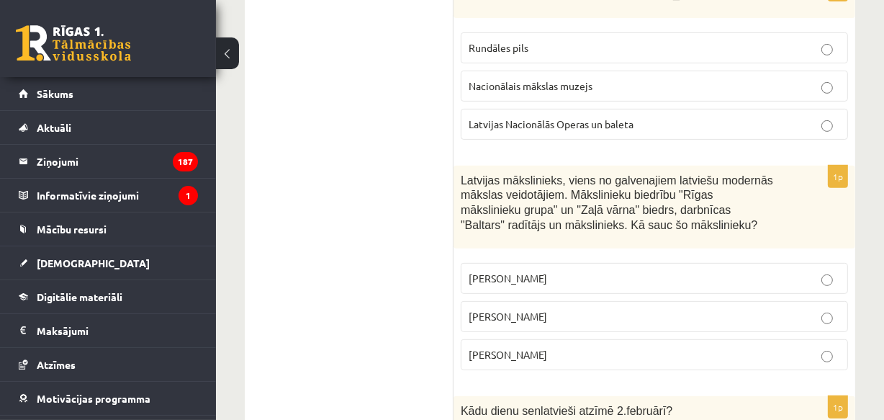
scroll to position [5409, 0]
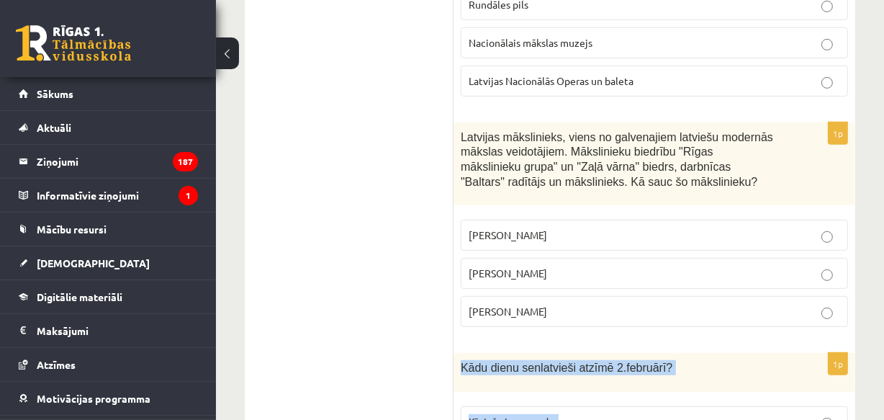
drag, startPoint x: 461, startPoint y: 217, endPoint x: 530, endPoint y: 332, distance: 134.3
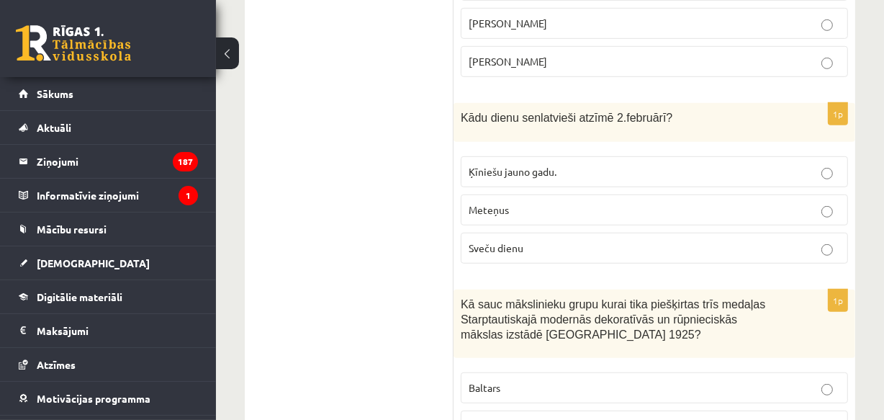
scroll to position [5669, 0]
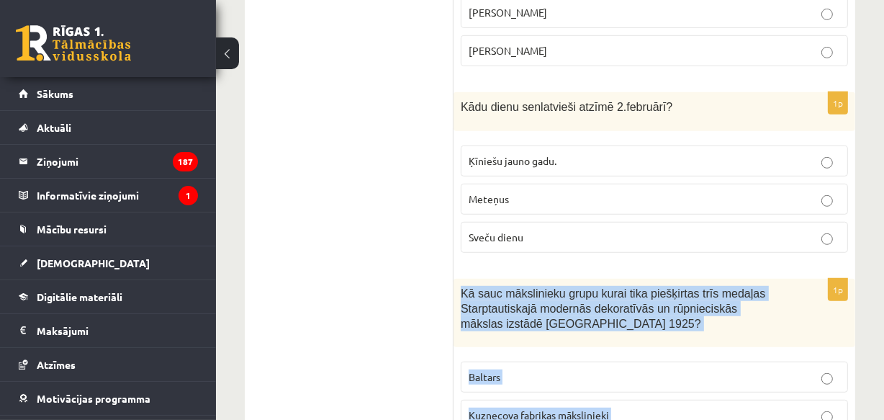
drag, startPoint x: 459, startPoint y: 139, endPoint x: 530, endPoint y: 302, distance: 177.3
click at [530, 302] on div "1p Kā sauc mākslinieku grupu kurai tika piešķirtas trīs medaļas Starptautiskajā…" at bounding box center [654, 380] width 402 height 202
drag, startPoint x: 273, startPoint y: 283, endPoint x: 476, endPoint y: 243, distance: 206.9
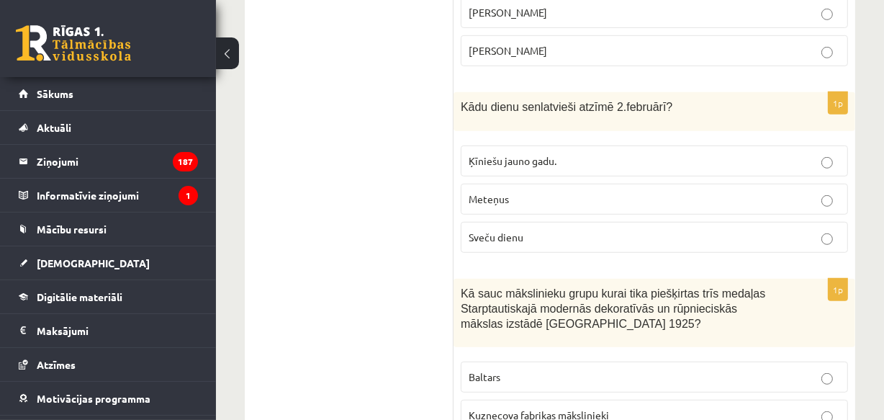
click at [556, 361] on label "Baltars" at bounding box center [654, 376] width 387 height 31
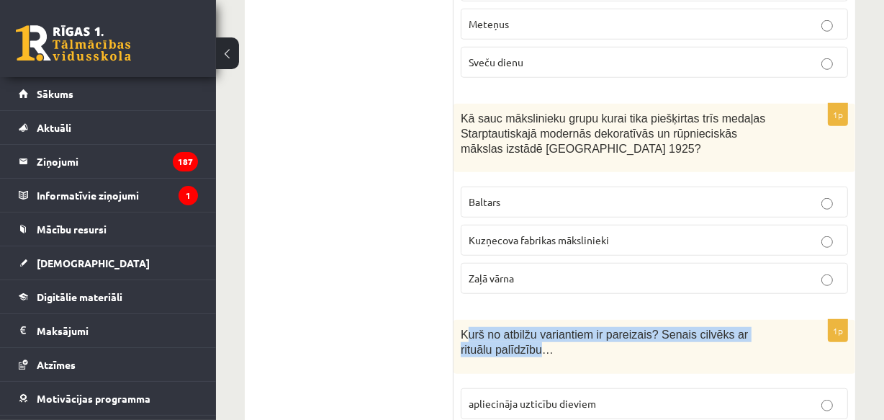
drag, startPoint x: 468, startPoint y: 183, endPoint x: 486, endPoint y: 191, distance: 19.7
click at [502, 320] on div "Kurš no atbilžu variantiem ir pareizais? Senais cilvēks ar rituālu palīdzību…" at bounding box center [654, 347] width 402 height 54
drag, startPoint x: 461, startPoint y: 185, endPoint x: 545, endPoint y: 229, distance: 94.3
click at [596, 320] on div "1p Kurš no atbilžu variantiem ir pareizais? Senais cilvēks ar rituālu palīdzību…" at bounding box center [654, 413] width 402 height 187
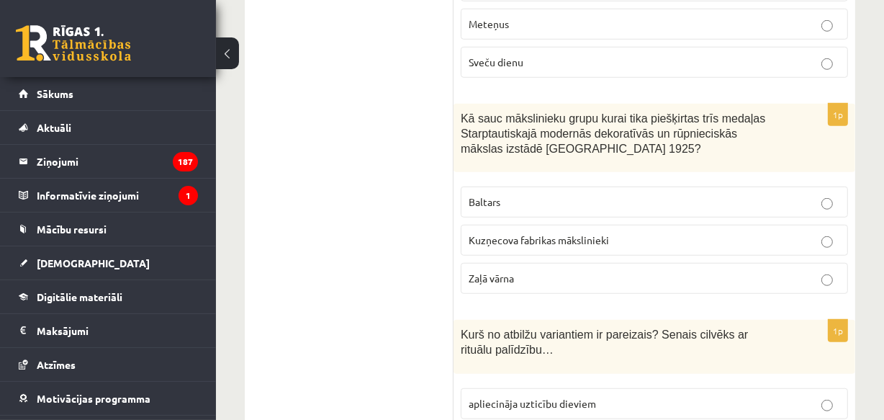
click at [506, 397] on span "apliecināja uzticību dieviem" at bounding box center [532, 403] width 127 height 13
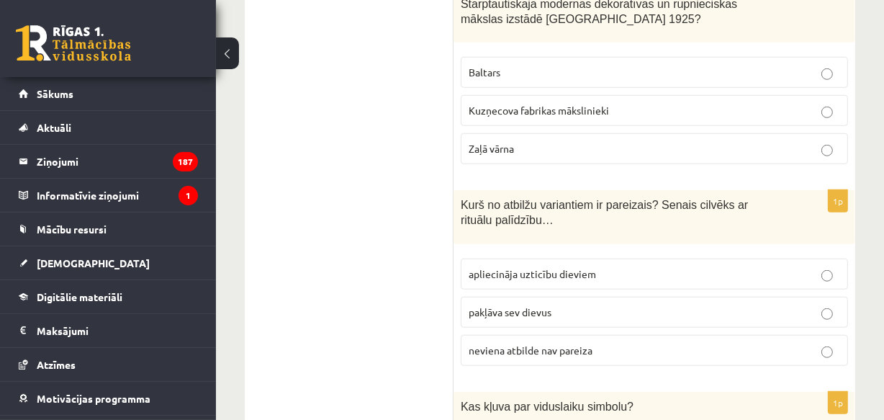
scroll to position [6018, 0]
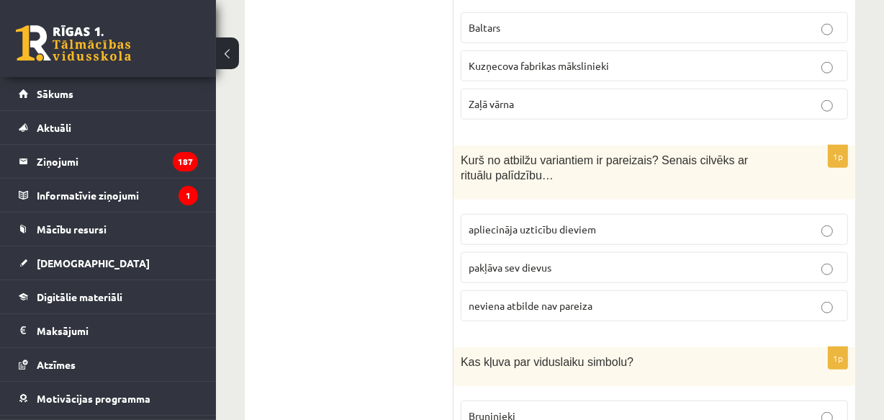
click at [517, 408] on p "Bruņinieki" at bounding box center [654, 415] width 371 height 15
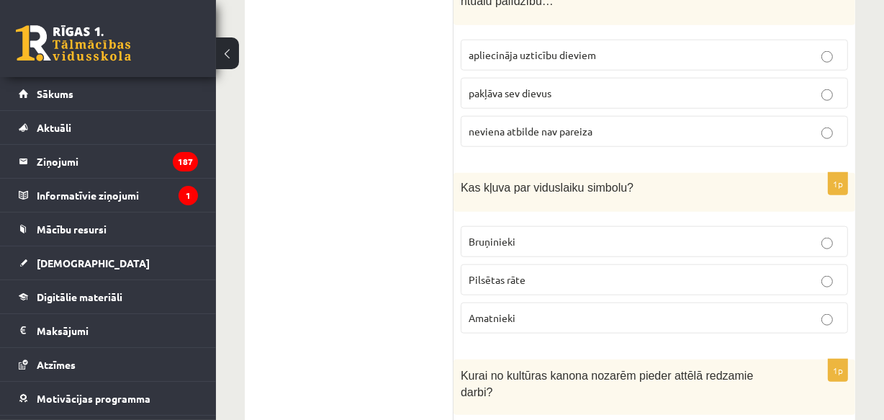
scroll to position [6238, 0]
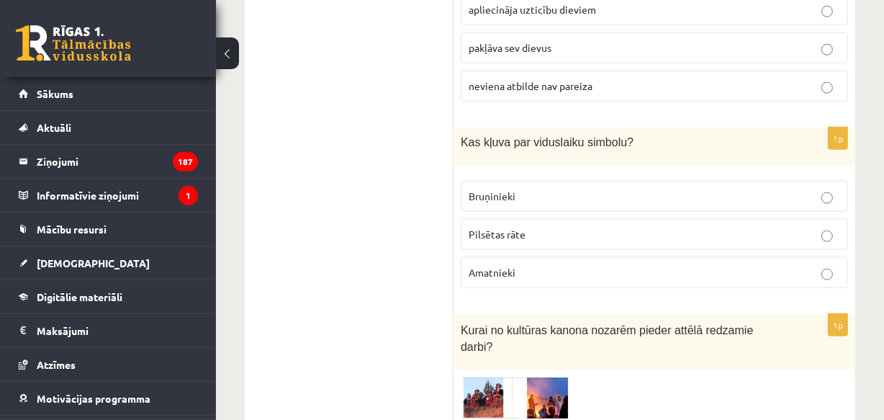
click at [489, 376] on img at bounding box center [515, 397] width 108 height 42
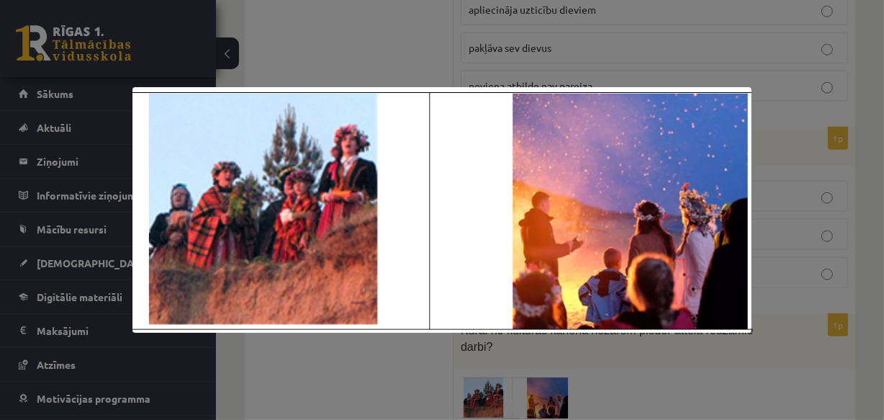
click at [474, 343] on div at bounding box center [442, 210] width 884 height 420
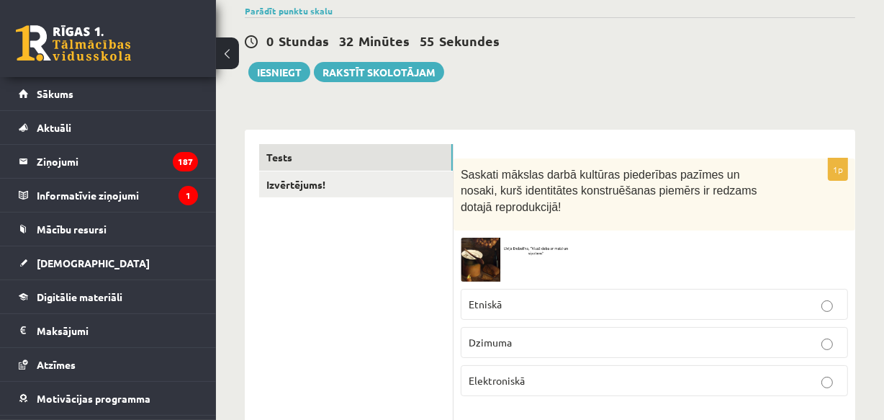
scroll to position [0, 0]
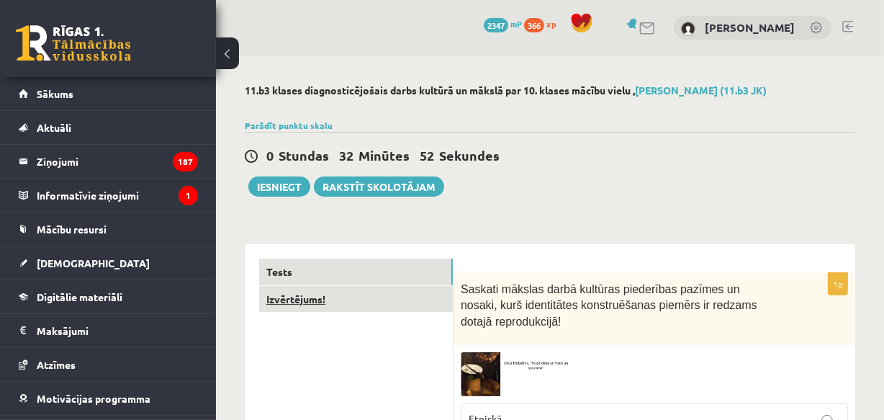
click at [324, 294] on link "Izvērtējums!" at bounding box center [356, 299] width 194 height 27
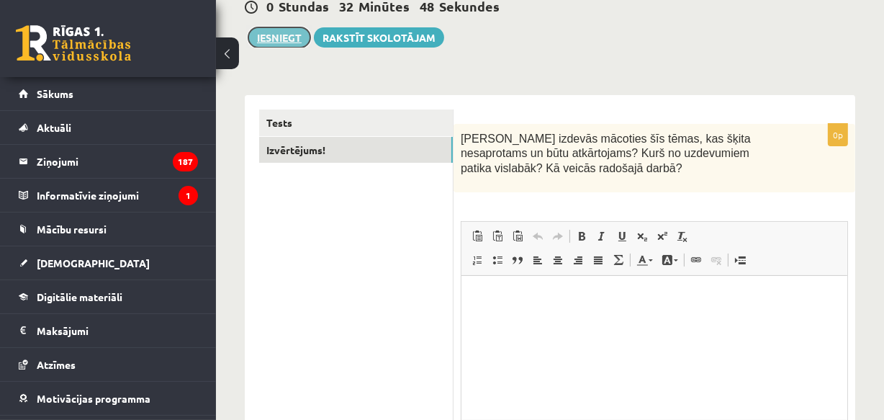
click at [281, 31] on button "Iesniegt" at bounding box center [279, 37] width 62 height 20
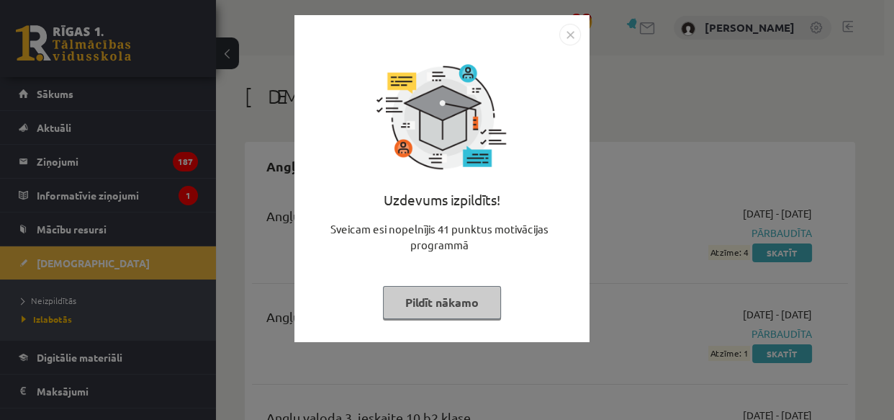
click at [486, 308] on button "Pildīt nākamo" at bounding box center [442, 302] width 118 height 33
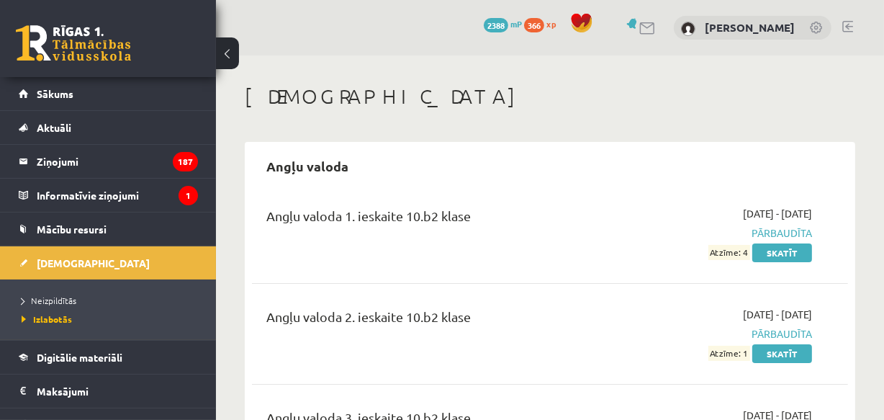
scroll to position [174, 0]
